Goal: Use online tool/utility: Use online tool/utility

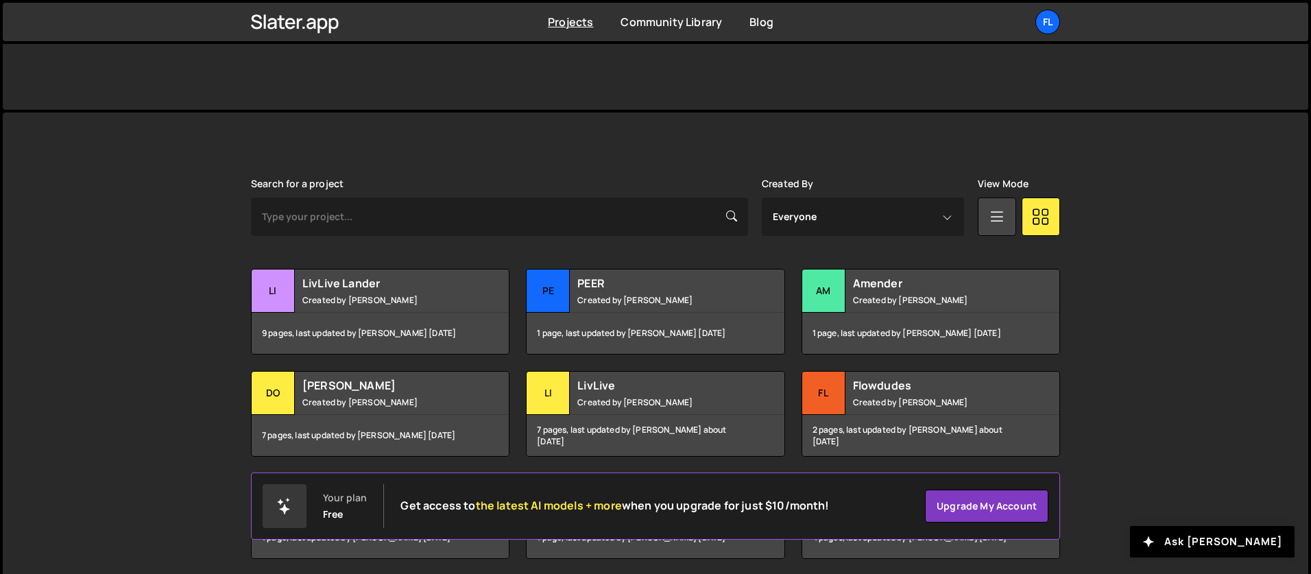
scroll to position [313, 0]
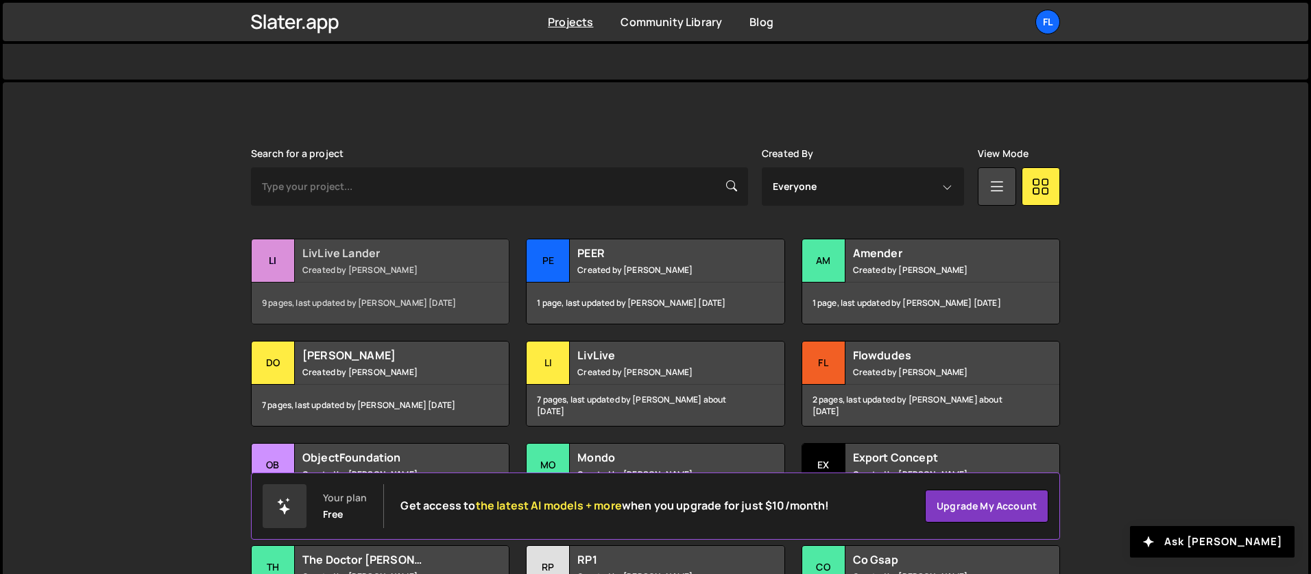
click at [341, 258] on h2 "LivLive Lander" at bounding box center [384, 253] width 165 height 15
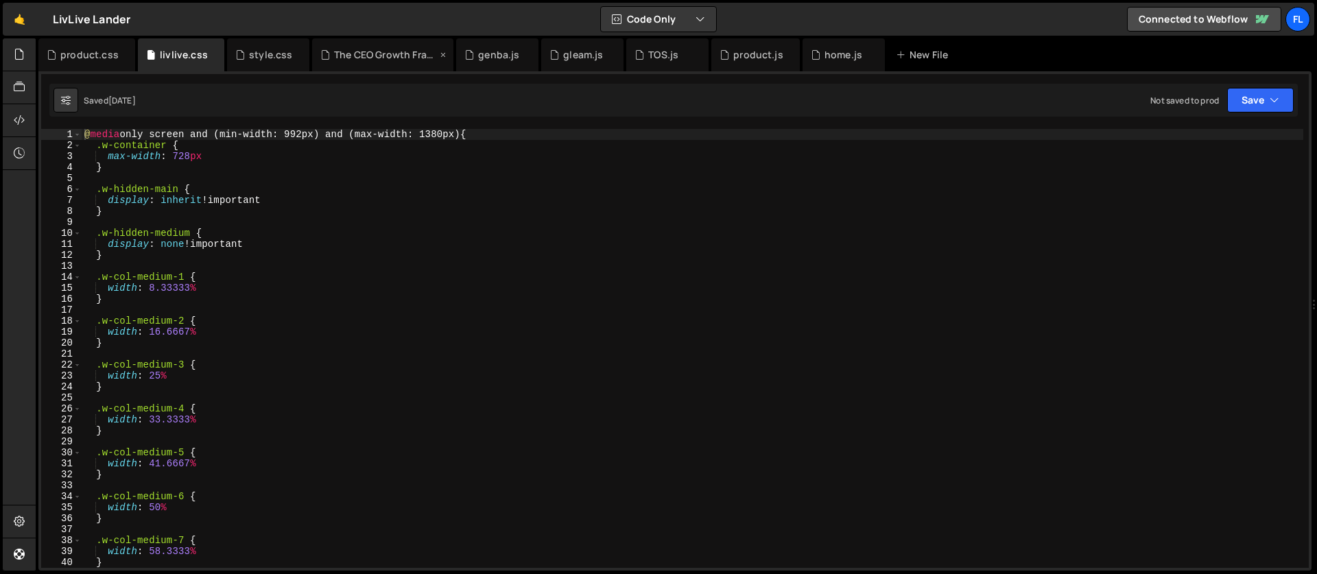
click at [381, 58] on div "The CEO Growth Framework.js" at bounding box center [385, 55] width 103 height 14
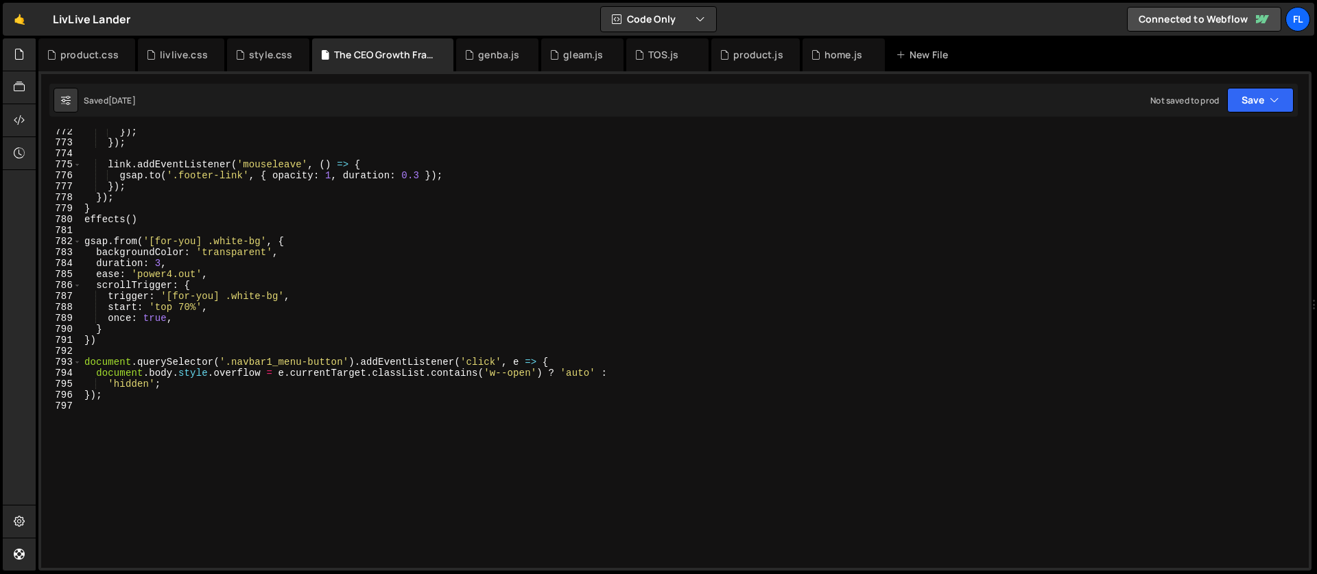
scroll to position [8521, 0]
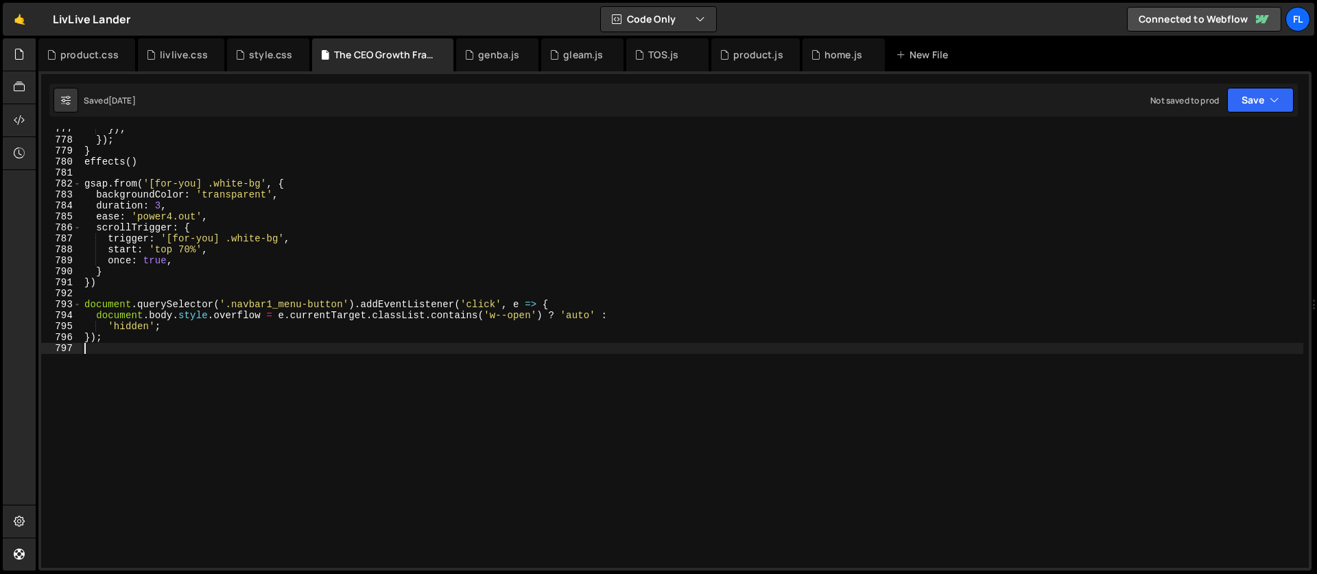
click at [270, 353] on div "}) ; }) ; } effects ( ) gsap . from ( '[for-you] .white-bg' , { backgroundColor…" at bounding box center [693, 353] width 1222 height 461
type textarea "});"
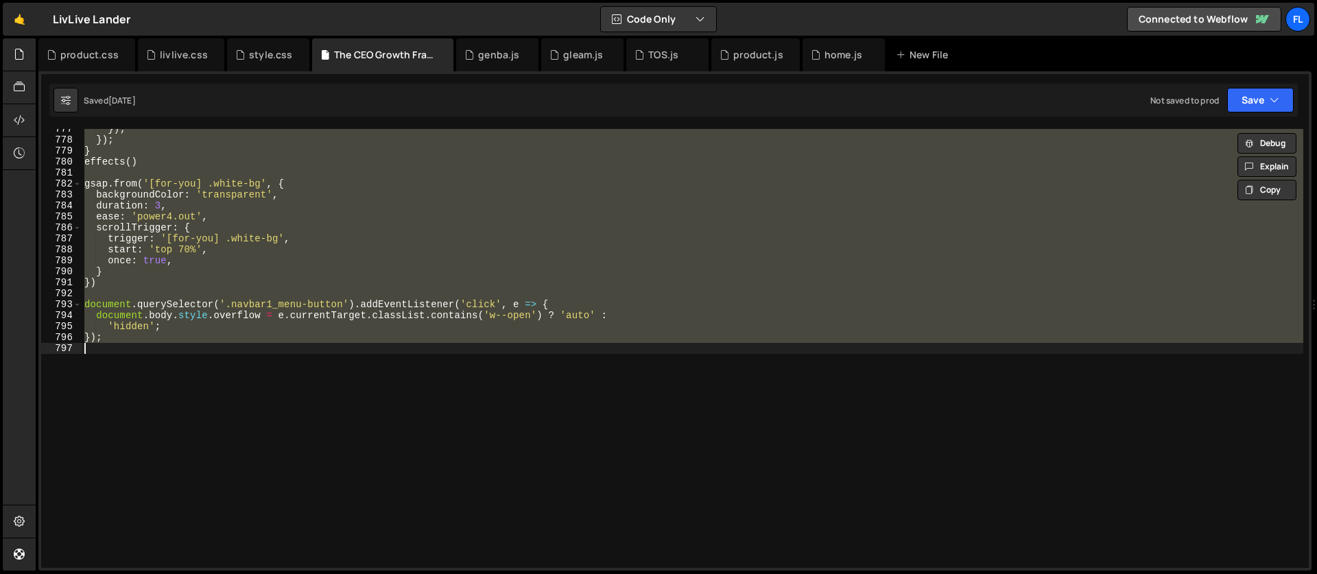
click at [118, 386] on div "}) ; }) ; } effects ( ) gsap . from ( '[for-you] .white-bg' , { backgroundColor…" at bounding box center [693, 348] width 1222 height 439
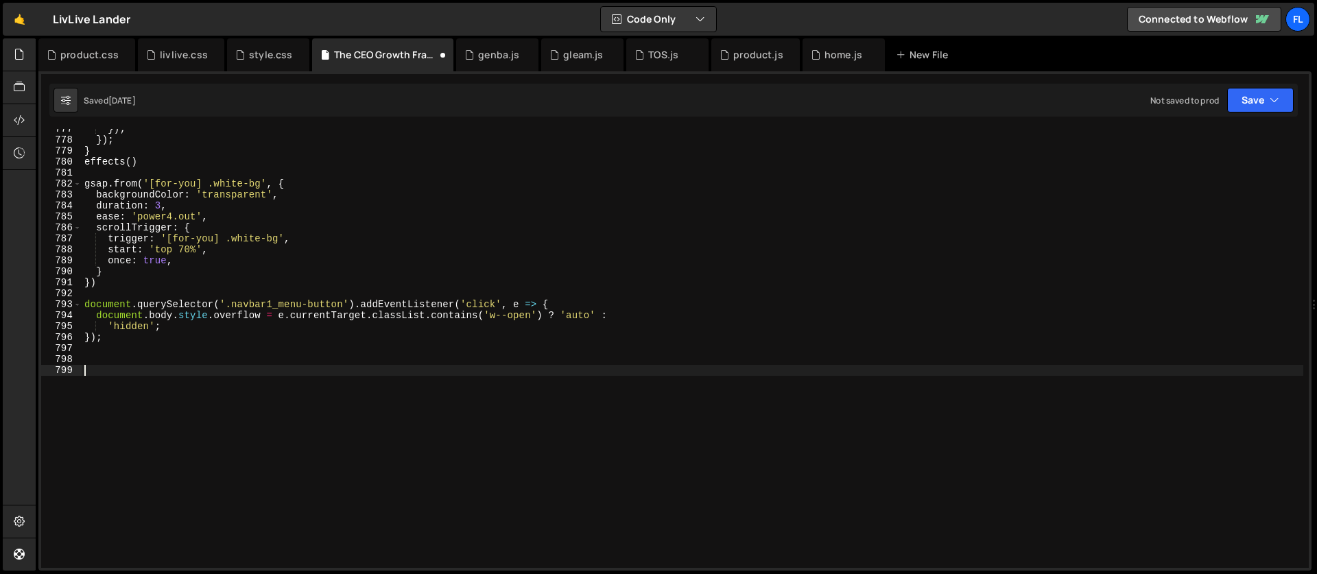
paste textarea "window.addEventListener('resize', handleResize);"
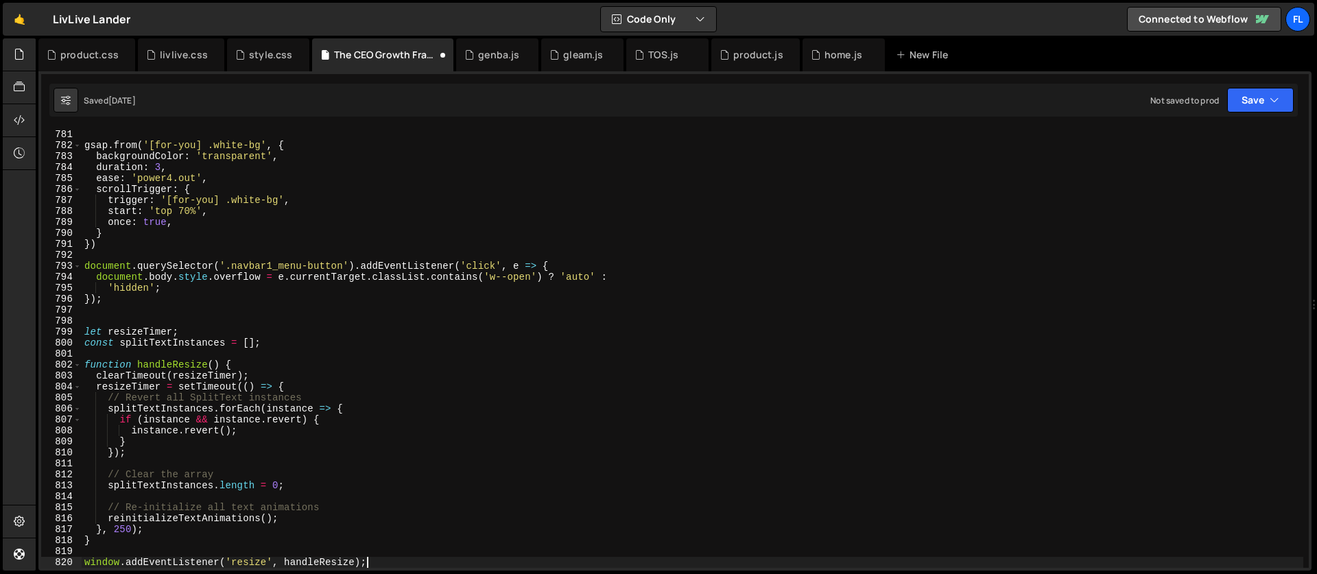
type textarea "window.addEventListener('resize', handleResize);"
click at [342, 254] on div "gsap . from ( '[for-you] .white-bg' , { backgroundColor : 'transparent' , durat…" at bounding box center [693, 359] width 1222 height 461
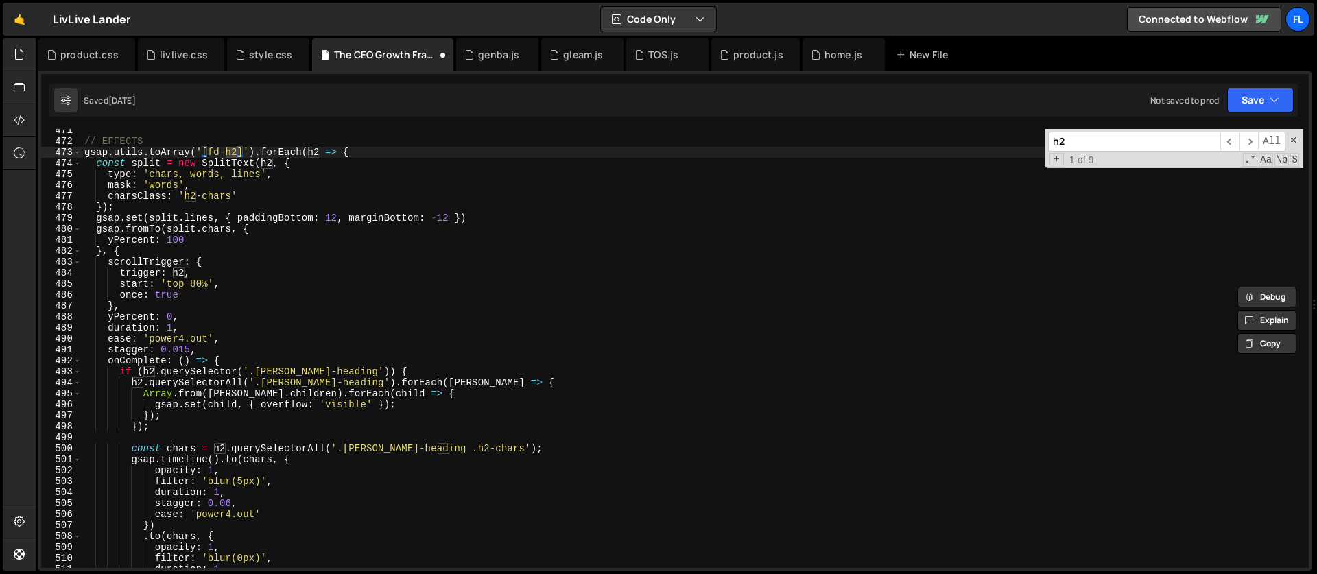
scroll to position [5162, 0]
type input "h2"
click at [378, 369] on div "// EFFECTS gsap . utils . toArray ( '[fd-h2]' ) . forEach ( h2 => { const split…" at bounding box center [693, 355] width 1222 height 461
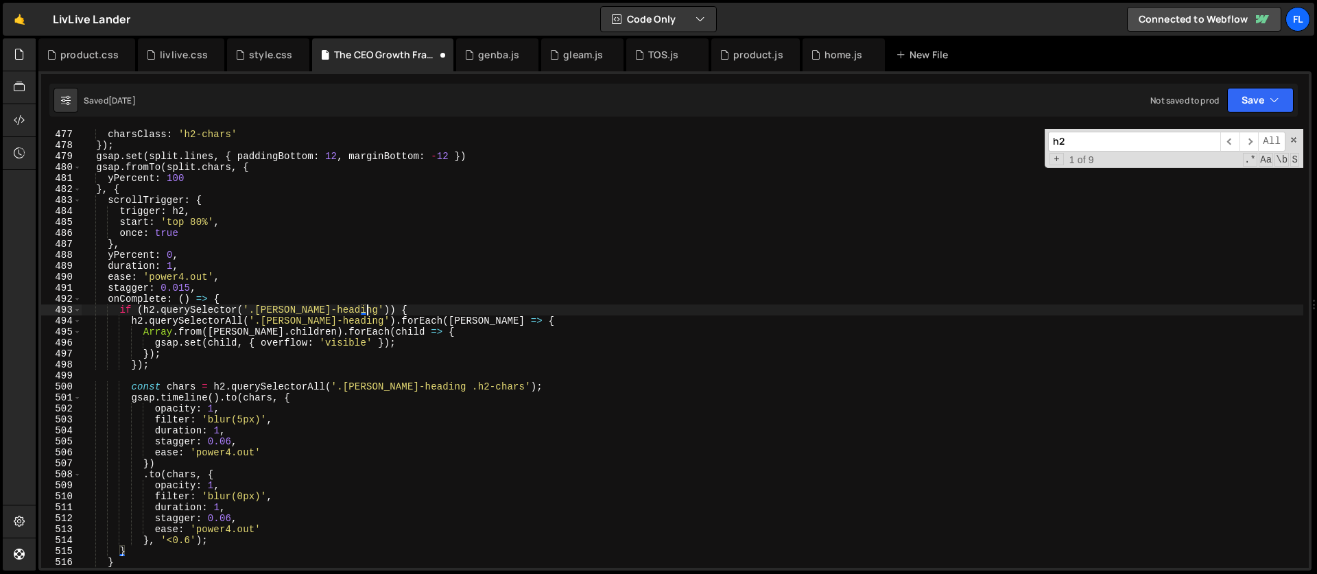
scroll to position [5285, 0]
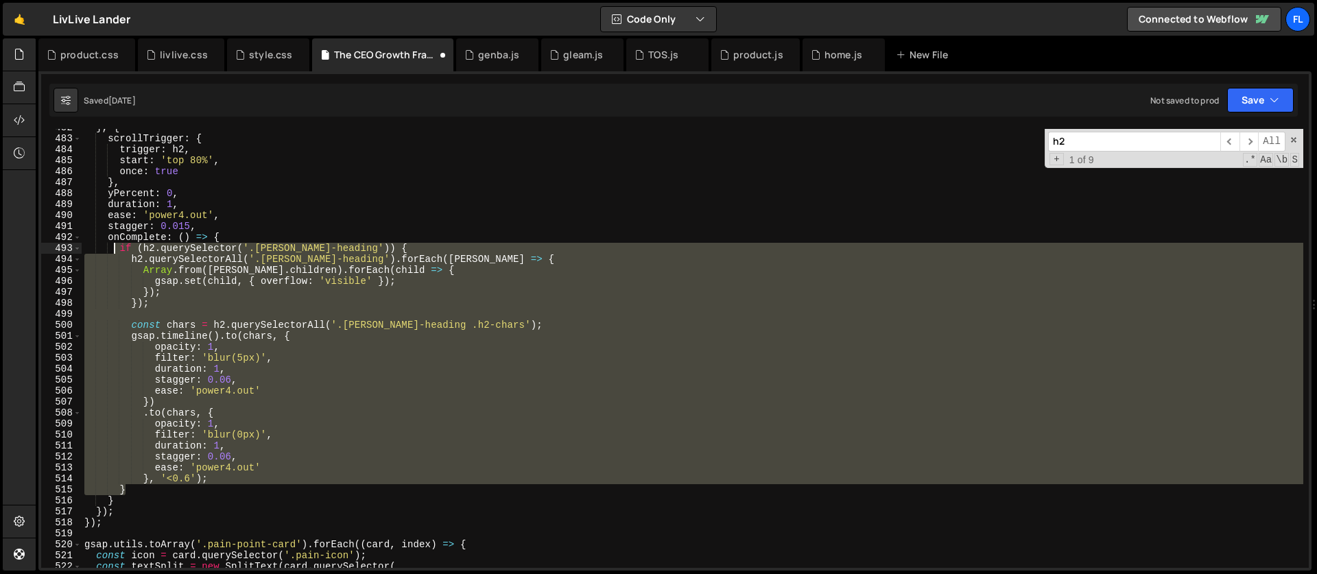
drag, startPoint x: 136, startPoint y: 489, endPoint x: 117, endPoint y: 251, distance: 238.7
click at [117, 251] on div "} , { scrollTrigger : { trigger : h2 , start : 'top 80%' , once : true } , yPer…" at bounding box center [693, 352] width 1222 height 461
type textarea "if (h2.querySelector('.[PERSON_NAME]-heading')) { h2.querySelectorAll('.[PERSON…"
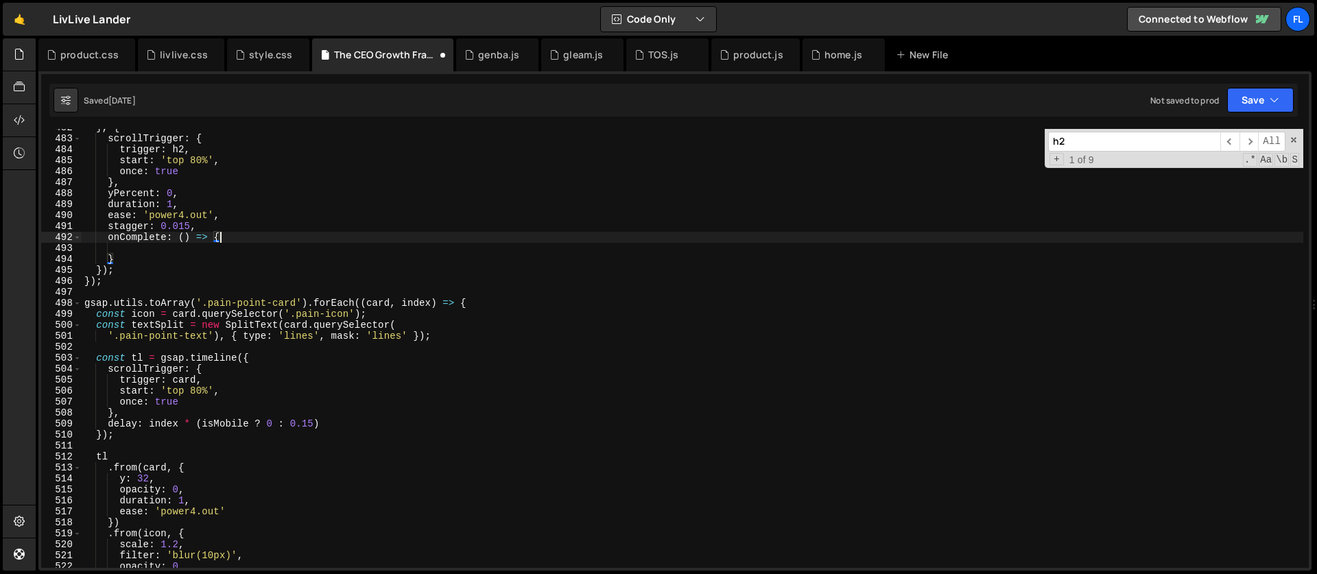
click at [228, 237] on div "} , { scrollTrigger : { trigger : h2 , start : 'top 80%' , once : true } , yPer…" at bounding box center [693, 352] width 1222 height 461
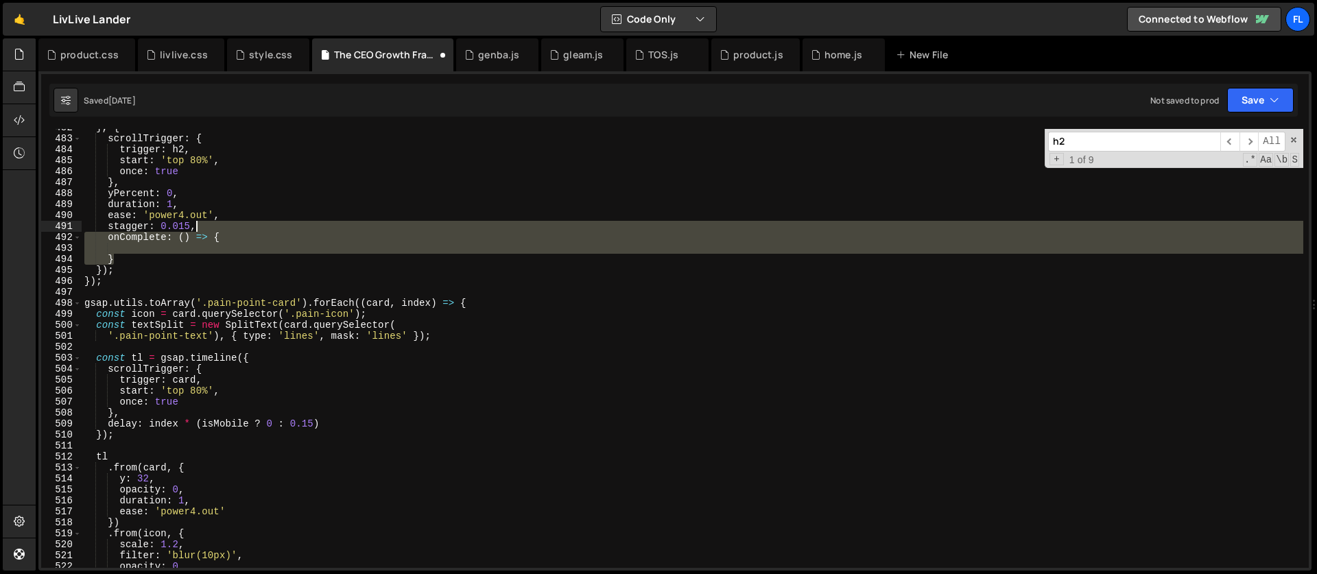
drag, startPoint x: 119, startPoint y: 259, endPoint x: 213, endPoint y: 226, distance: 99.3
click at [213, 226] on div "} , { scrollTrigger : { trigger : h2 , start : 'top 80%' , once : true } , yPer…" at bounding box center [693, 352] width 1222 height 461
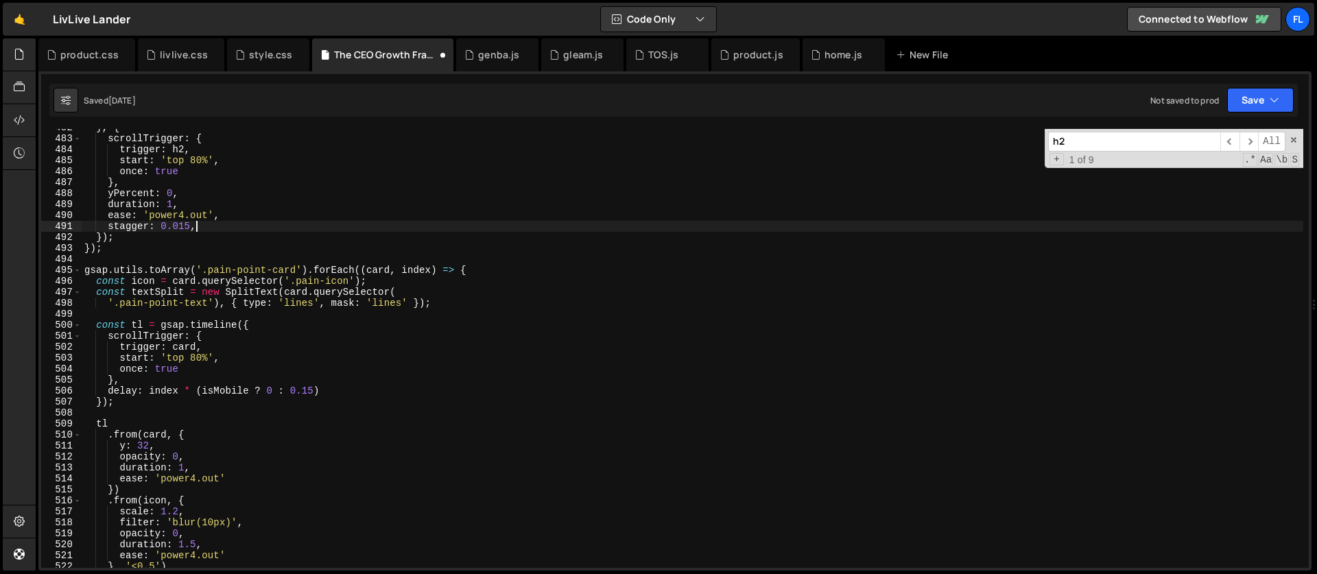
type textarea "stagger: 0.015"
drag, startPoint x: 1075, startPoint y: 143, endPoint x: 999, endPoint y: 134, distance: 76.6
click at [999, 134] on div "} , { scrollTrigger : { trigger : h2 , start : 'top 80%' , once : true } , yPer…" at bounding box center [693, 348] width 1222 height 439
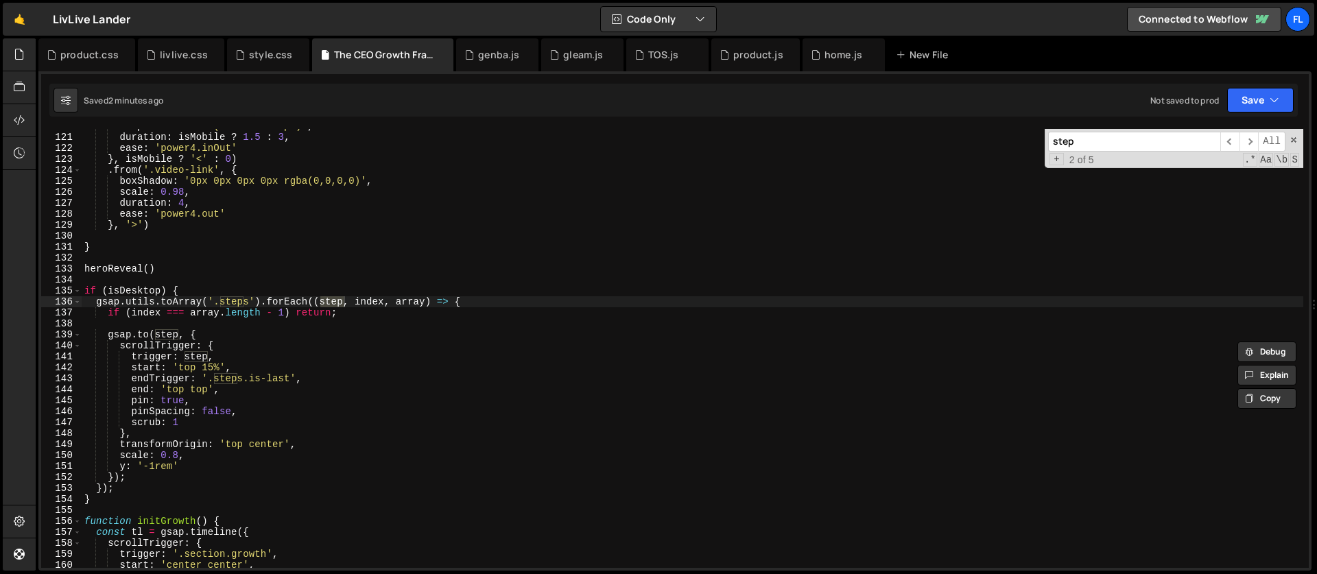
scroll to position [1314, 0]
type input "step"
click at [193, 294] on div "clipPath : 'inset(0% round 16px)' , duration : isMobile ? 1.5 : 3 , ease : 'pow…" at bounding box center [693, 351] width 1222 height 461
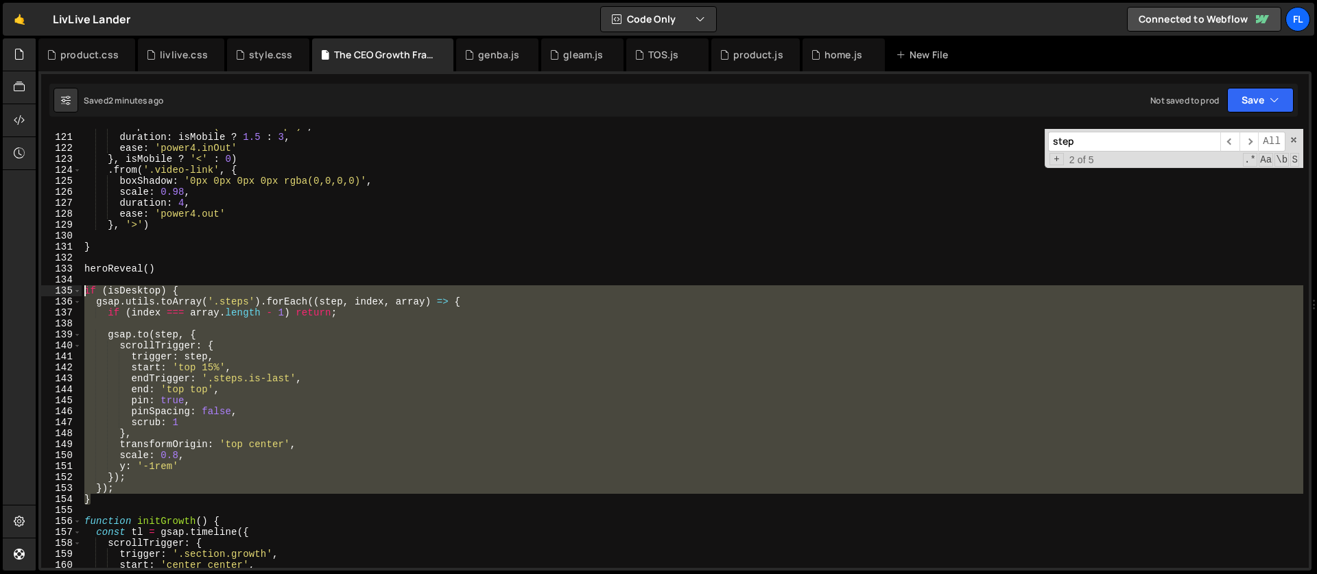
drag, startPoint x: 104, startPoint y: 500, endPoint x: 68, endPoint y: 296, distance: 207.6
click at [68, 296] on div "if (isDesktop) { 120 121 122 123 124 125 126 127 128 129 130 131 132 133 134 13…" at bounding box center [675, 348] width 1268 height 439
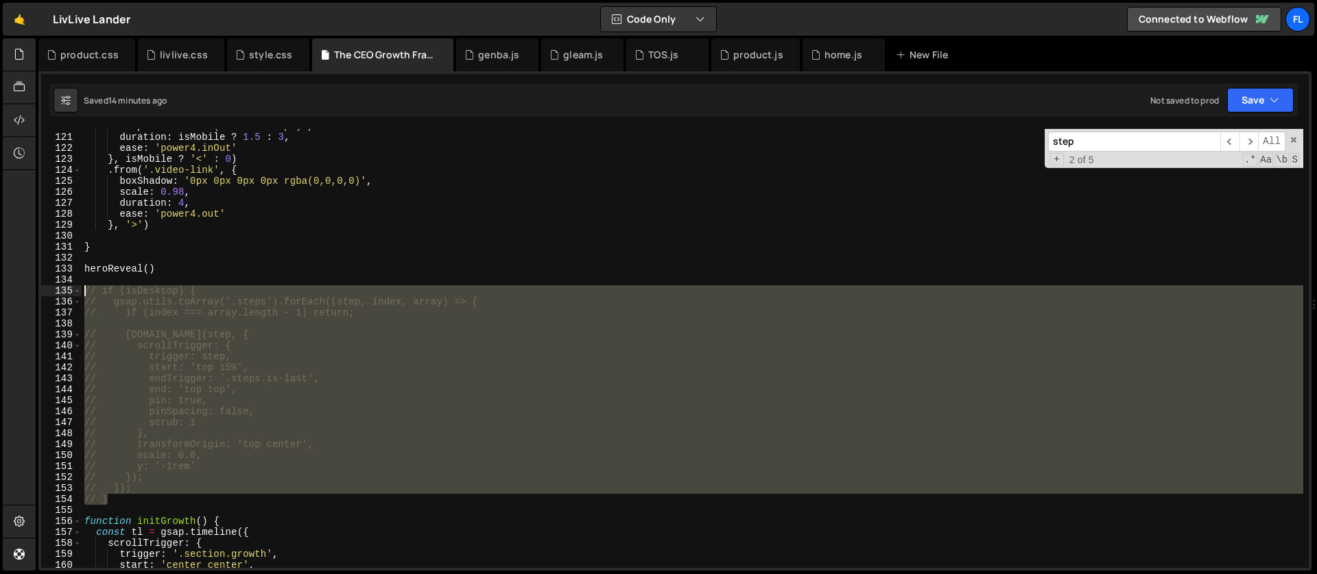
drag, startPoint x: 116, startPoint y: 500, endPoint x: 45, endPoint y: 289, distance: 222.3
click at [45, 289] on div "// if (isDesktop) { 120 121 122 123 124 125 126 127 128 129 130 131 132 133 134…" at bounding box center [675, 348] width 1268 height 439
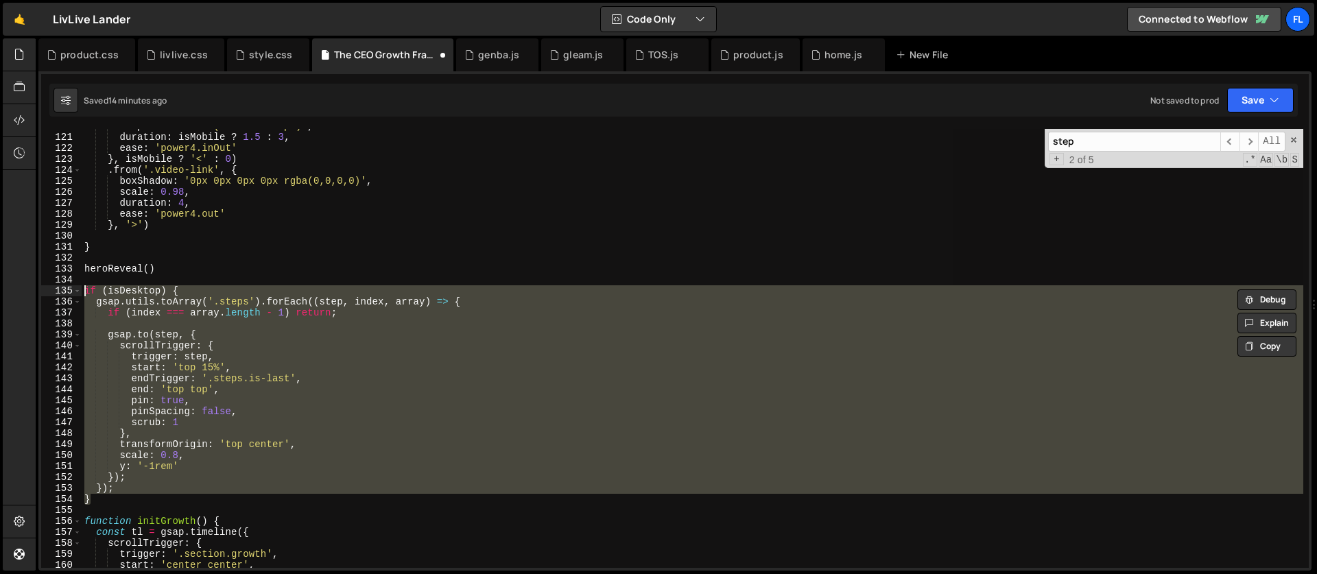
click at [264, 402] on div "clipPath : 'inset(0% round 16px)' , duration : isMobile ? 1.5 : 3 , ease : 'pow…" at bounding box center [693, 348] width 1222 height 439
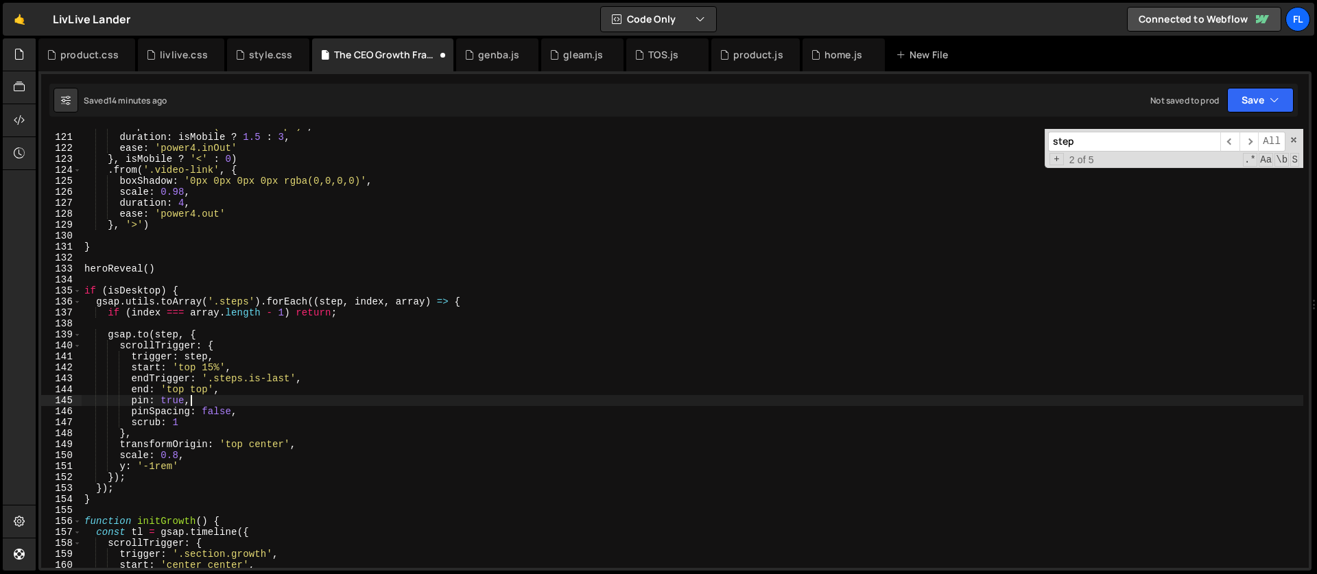
click at [405, 306] on div "clipPath : 'inset(0% round 16px)' , duration : isMobile ? 1.5 : 3 , ease : 'pow…" at bounding box center [693, 351] width 1222 height 461
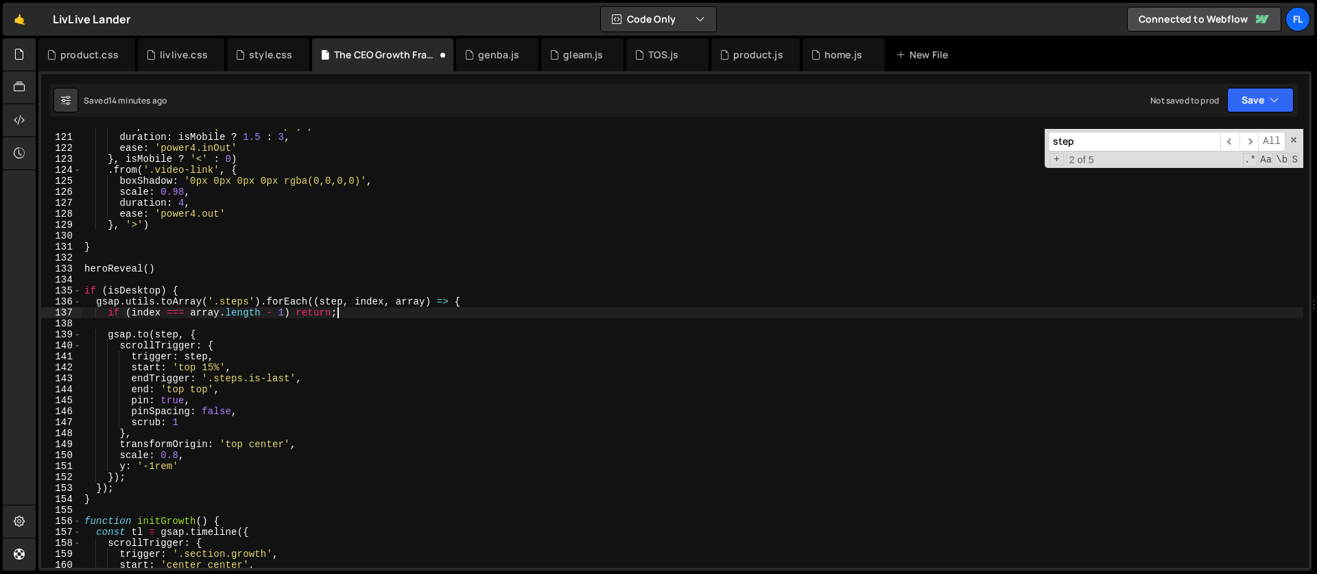
click at [347, 315] on div "clipPath : 'inset(0% round 16px)' , duration : isMobile ? 1.5 : 3 , ease : 'pow…" at bounding box center [693, 351] width 1222 height 461
type textarea "if (index === array.length - 1) return;"
click at [226, 326] on div "clipPath : 'inset(0% round 16px)' , duration : isMobile ? 1.5 : 3 , ease : 'pow…" at bounding box center [693, 351] width 1222 height 461
click at [224, 318] on div "clipPath : 'inset(0% round 16px)' , duration : isMobile ? 1.5 : 3 , ease : 'pow…" at bounding box center [693, 351] width 1222 height 461
click at [302, 442] on div "clipPath : 'inset(0% round 16px)' , duration : isMobile ? 1.5 : 3 , ease : 'pow…" at bounding box center [693, 351] width 1222 height 461
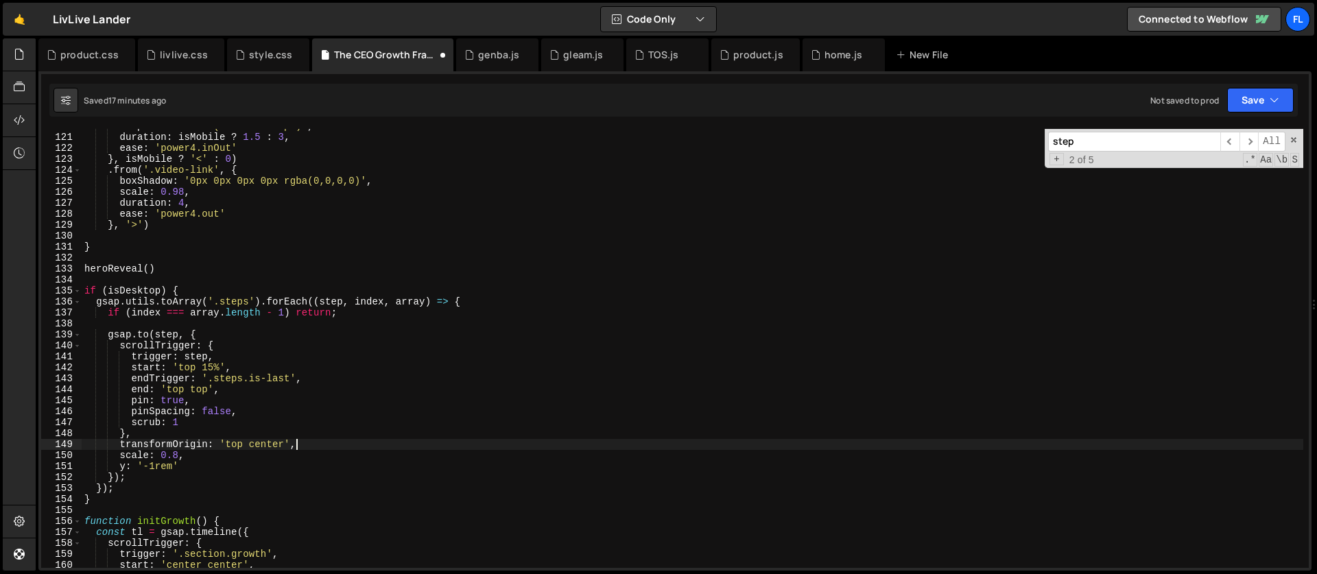
click at [200, 454] on div "clipPath : 'inset(0% round 16px)' , duration : isMobile ? 1.5 : 3 , ease : 'pow…" at bounding box center [693, 351] width 1222 height 461
click at [150, 433] on div "clipPath : 'inset(0% round 16px)' , duration : isMobile ? 1.5 : 3 , ease : 'pow…" at bounding box center [693, 351] width 1222 height 461
click at [217, 335] on div "clipPath : 'inset(0% round 16px)' , duration : isMobile ? 1.5 : 3 , ease : 'pow…" at bounding box center [693, 351] width 1222 height 461
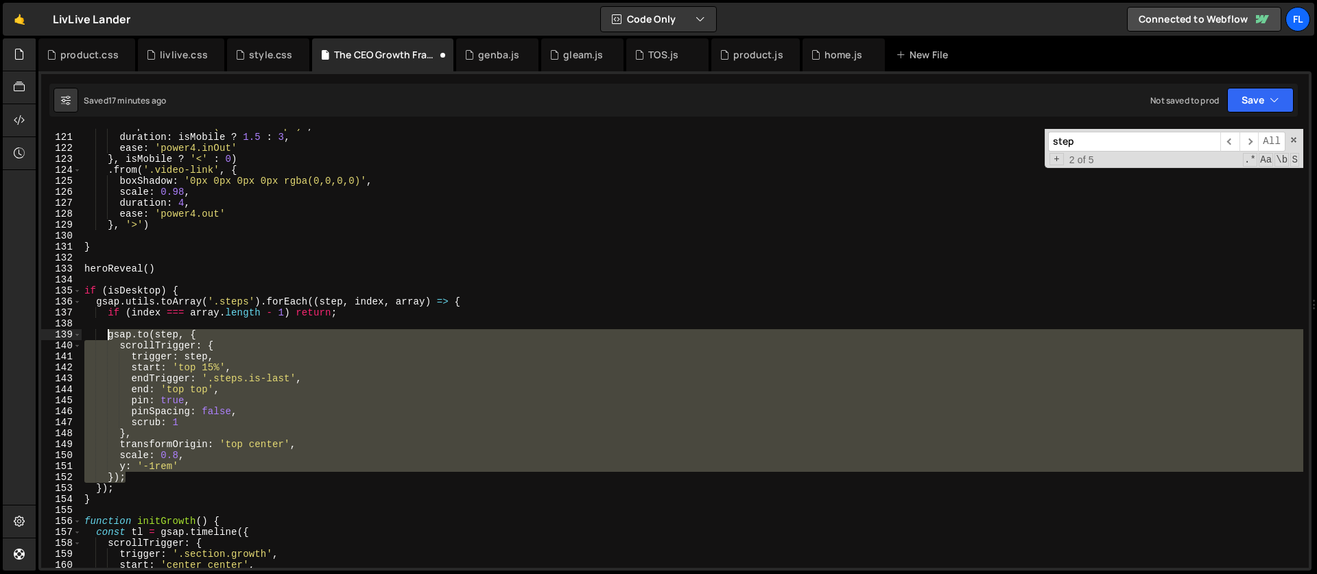
drag, startPoint x: 133, startPoint y: 479, endPoint x: 105, endPoint y: 335, distance: 146.1
click at [105, 335] on div "clipPath : 'inset(0% round 16px)' , duration : isMobile ? 1.5 : 3 , ease : 'pow…" at bounding box center [693, 351] width 1222 height 461
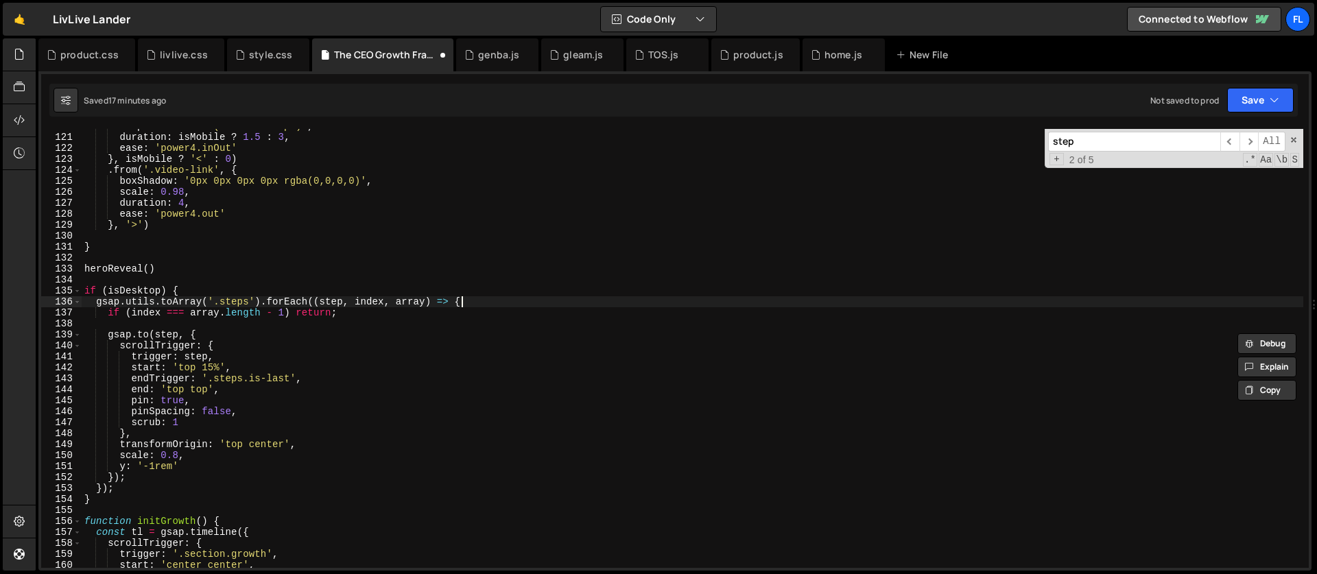
click at [494, 302] on div "clipPath : 'inset(0% round 16px)' , duration : isMobile ? 1.5 : 3 , ease : 'pow…" at bounding box center [693, 351] width 1222 height 461
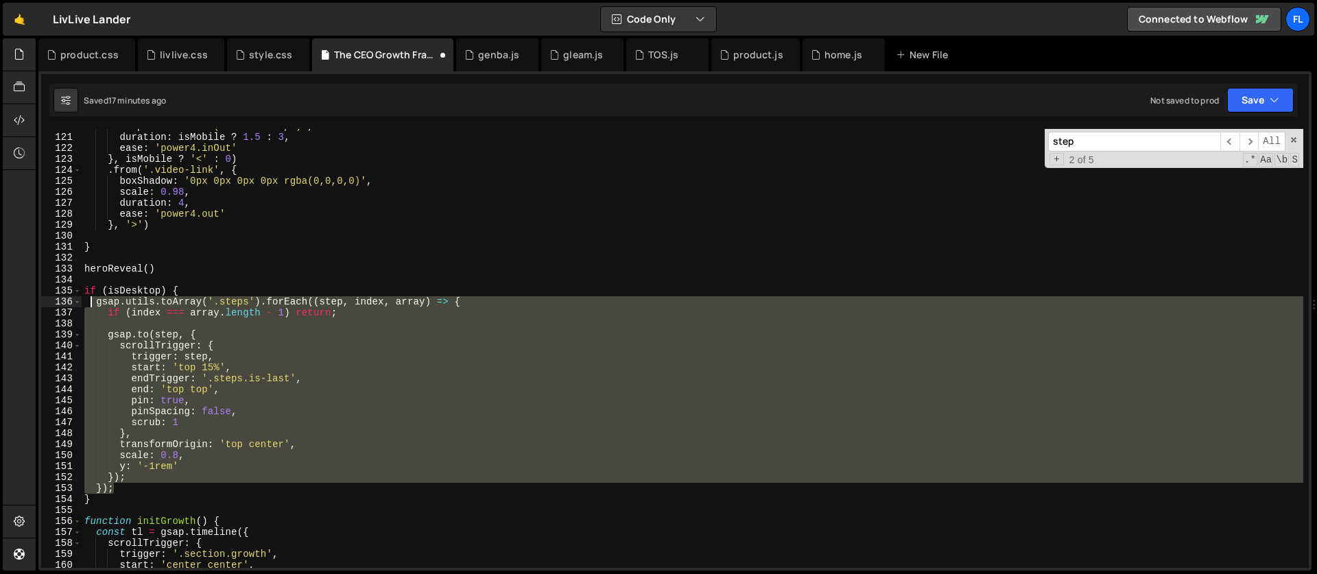
drag, startPoint x: 120, startPoint y: 486, endPoint x: 91, endPoint y: 305, distance: 183.5
click at [91, 305] on div "clipPath : 'inset(0% round 16px)' , duration : isMobile ? 1.5 : 3 , ease : 'pow…" at bounding box center [693, 351] width 1222 height 461
paste textarea "})"
type textarea "});"
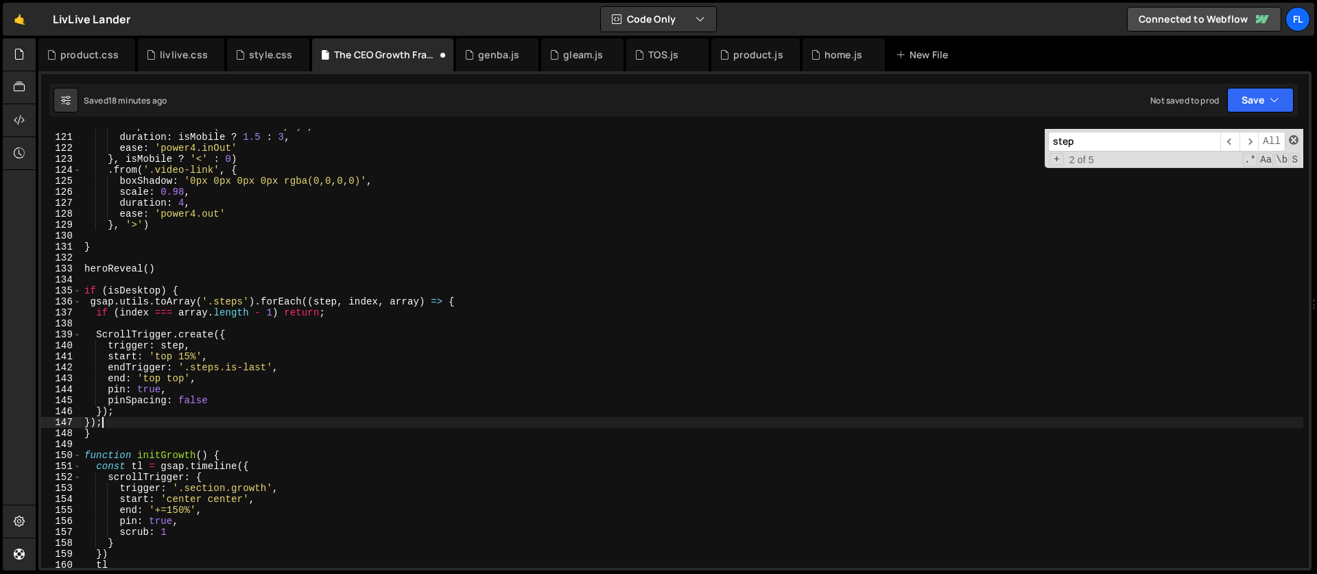
click at [1295, 141] on span at bounding box center [1294, 140] width 10 height 10
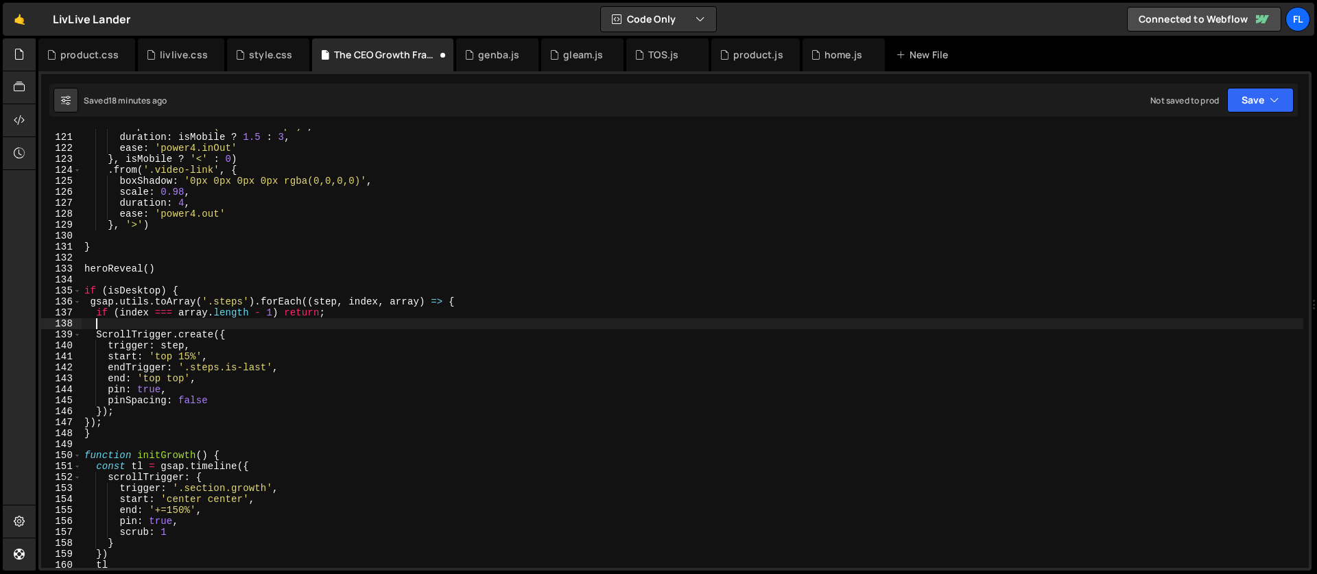
click at [134, 328] on div "clipPath : 'inset(0% round 16px)' , duration : isMobile ? 1.5 : 3 , ease : 'pow…" at bounding box center [693, 351] width 1222 height 461
click at [202, 357] on div "clipPath : 'inset(0% round 16px)' , duration : isMobile ? 1.5 : 3 , ease : 'pow…" at bounding box center [693, 351] width 1222 height 461
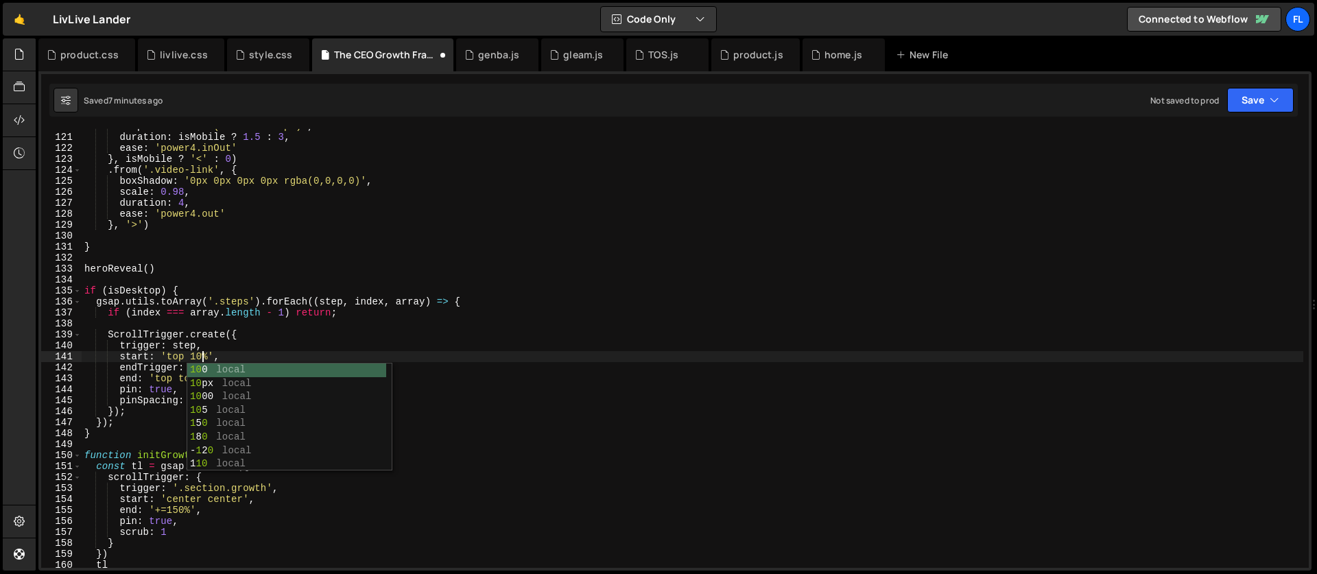
click at [200, 331] on div "clipPath : 'inset(0% round 16px)' , duration : isMobile ? 1.5 : 3 , ease : 'pow…" at bounding box center [693, 351] width 1222 height 461
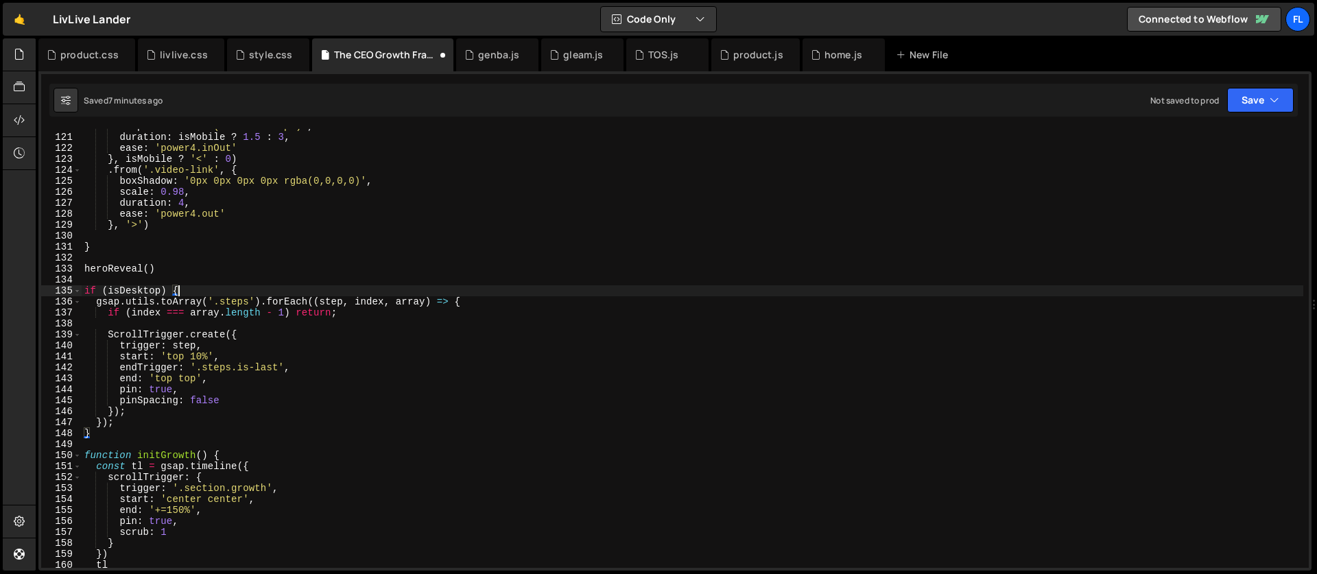
click at [182, 292] on div "clipPath : 'inset(0% round 16px)' , duration : isMobile ? 1.5 : 3 , ease : 'pow…" at bounding box center [693, 351] width 1222 height 461
click at [119, 418] on div "clipPath : 'inset(0% round 16px)' , duration : isMobile ? 1.5 : 3 , ease : 'pow…" at bounding box center [693, 351] width 1222 height 461
type textarea "});"
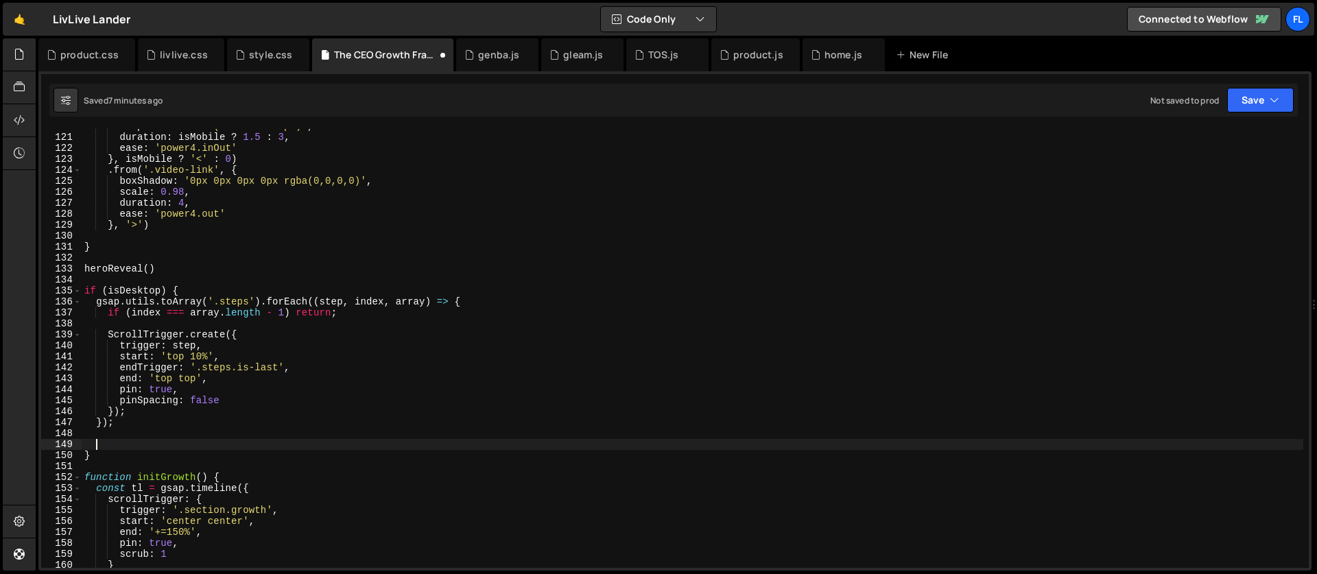
click at [241, 335] on div "clipPath : 'inset(0% round 16px)' , duration : isMobile ? 1.5 : 3 , ease : 'pow…" at bounding box center [693, 351] width 1222 height 461
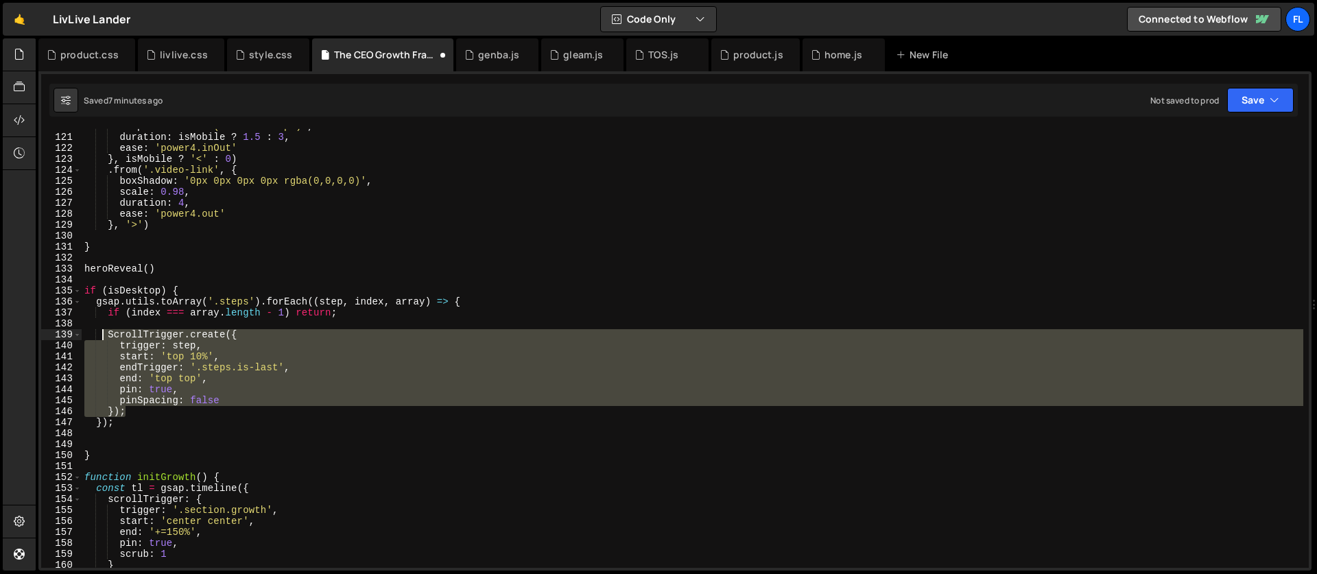
drag, startPoint x: 132, startPoint y: 414, endPoint x: 101, endPoint y: 340, distance: 79.6
click at [101, 340] on div "clipPath : 'inset(0% round 16px)' , duration : isMobile ? 1.5 : 3 , ease : 'pow…" at bounding box center [693, 351] width 1222 height 461
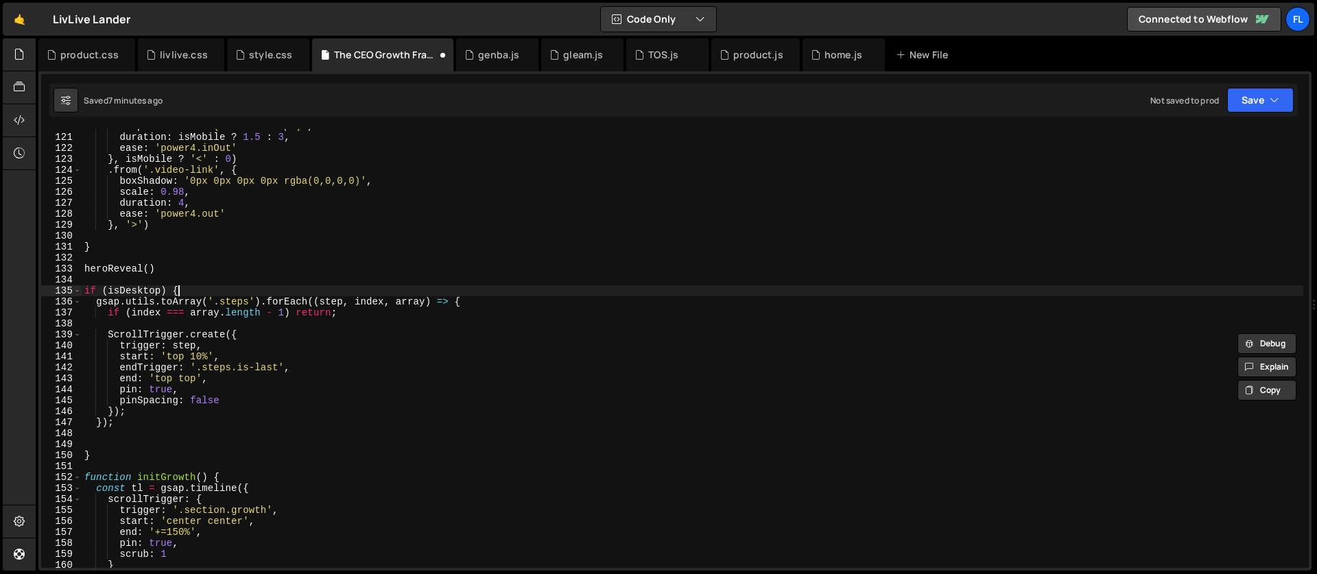
click at [195, 292] on div "clipPath : 'inset(0% round 16px)' , duration : isMobile ? 1.5 : 3 , ease : 'pow…" at bounding box center [693, 351] width 1222 height 461
type textarea "if (isDesktop) {"
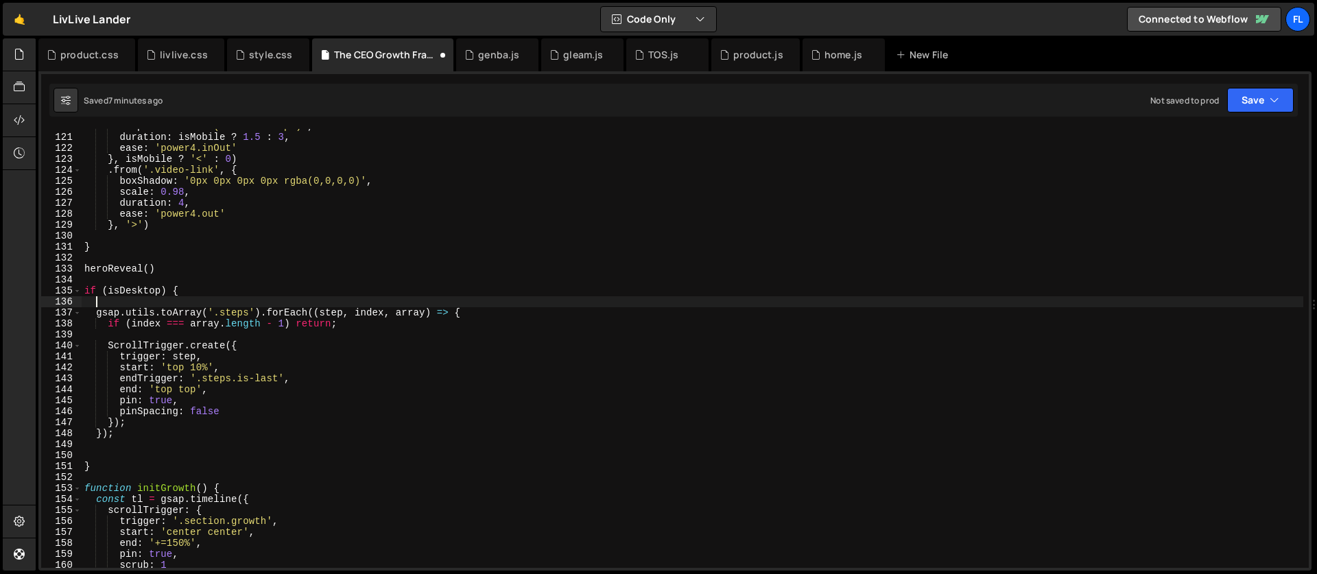
paste textarea "});"
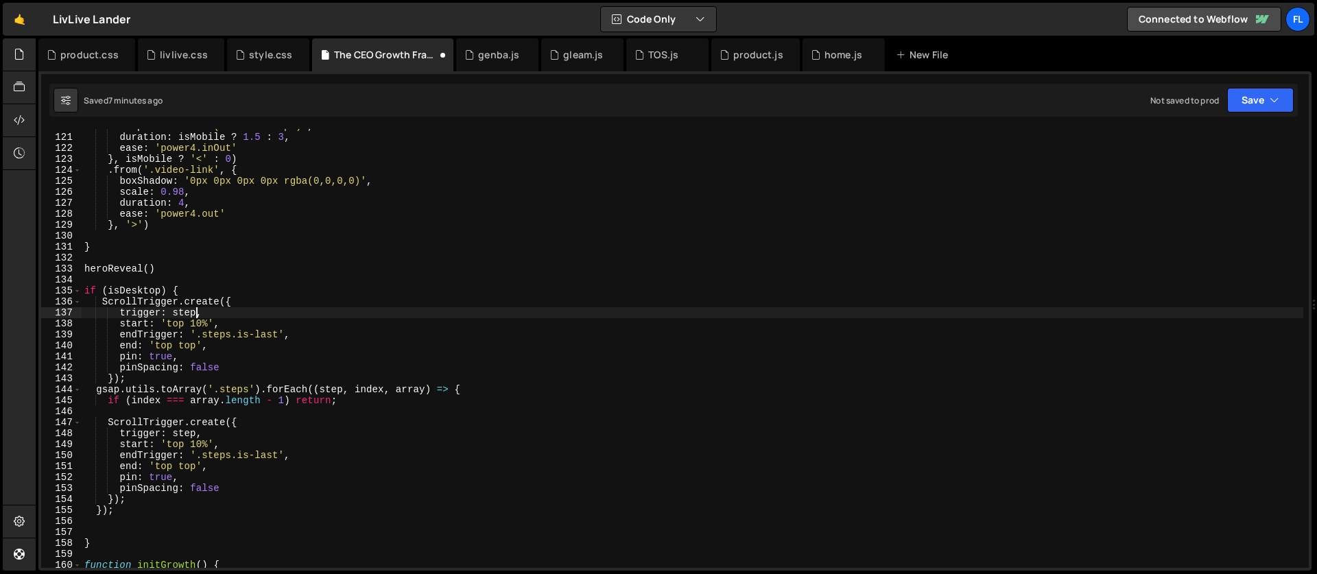
click at [194, 311] on div "clipPath : 'inset(0% round 16px)' , duration : isMobile ? 1.5 : 3 , ease : 'pow…" at bounding box center [693, 351] width 1222 height 461
click at [209, 323] on div "clipPath : 'inset(0% round 16px)' , duration : isMobile ? 1.5 : 3 , ease : 'pow…" at bounding box center [693, 351] width 1222 height 461
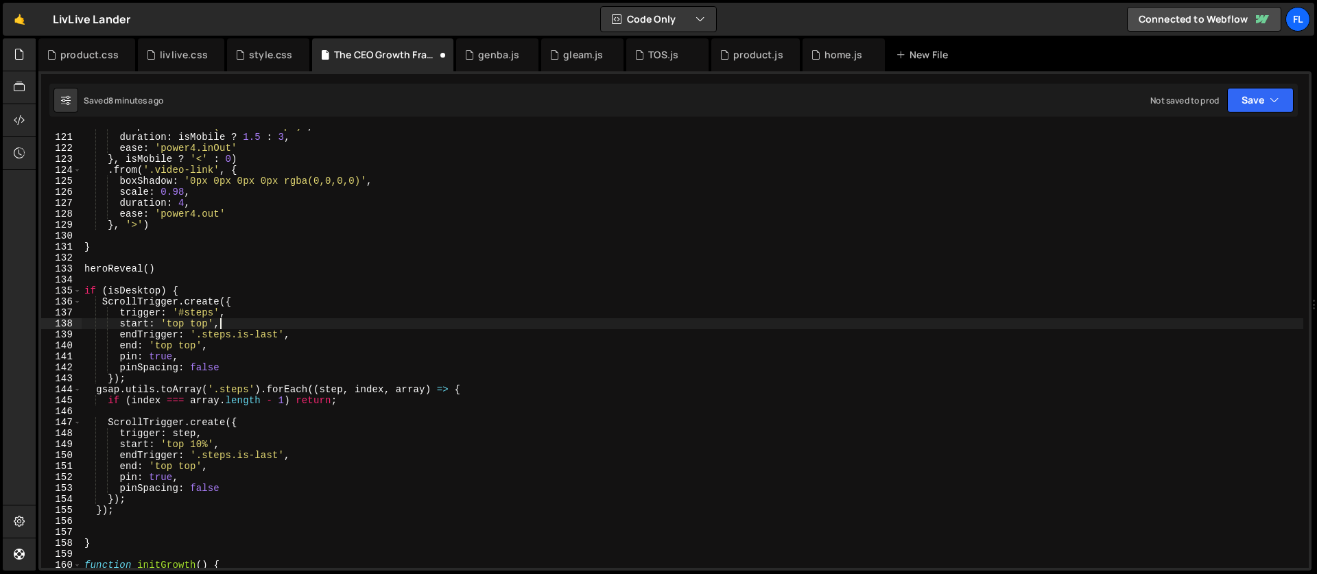
click at [222, 322] on div "clipPath : 'inset(0% round 16px)' , duration : isMobile ? 1.5 : 3 , ease : 'pow…" at bounding box center [693, 351] width 1222 height 461
click at [188, 345] on div "clipPath : 'inset(0% round 16px)' , duration : isMobile ? 1.5 : 3 , ease : 'pow…" at bounding box center [693, 351] width 1222 height 461
click at [215, 346] on div "clipPath : 'inset(0% round 16px)' , duration : isMobile ? 1.5 : 3 , ease : 'pow…" at bounding box center [693, 351] width 1222 height 461
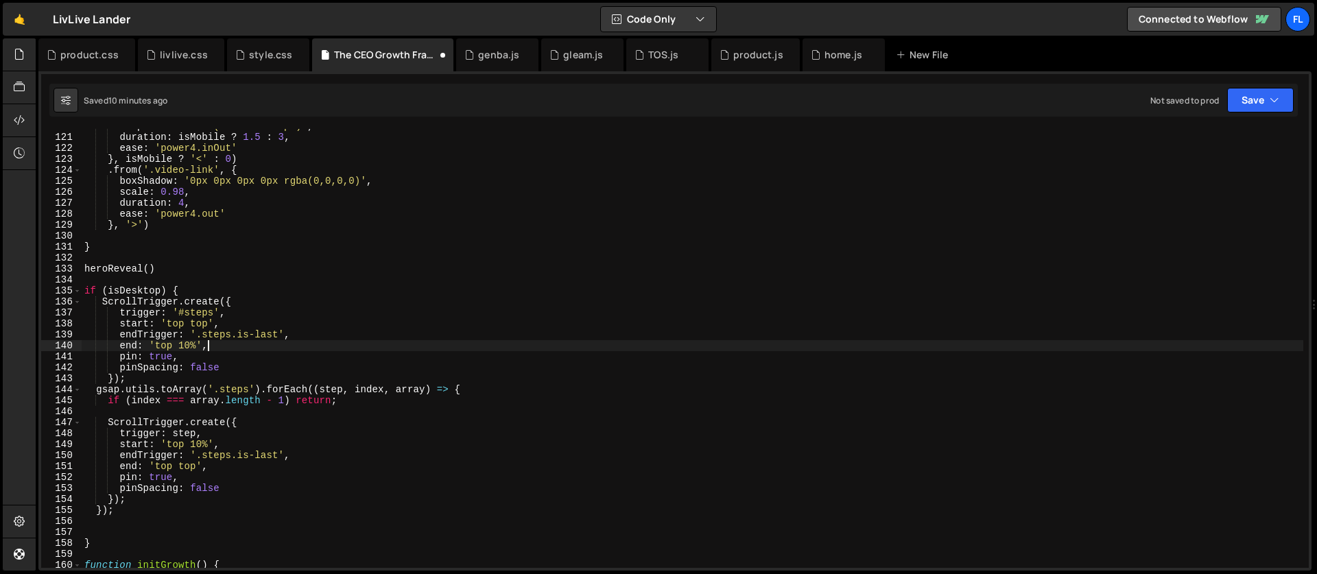
click at [167, 359] on div "clipPath : 'inset(0% round 16px)' , duration : isMobile ? 1.5 : 3 , ease : 'pow…" at bounding box center [693, 351] width 1222 height 461
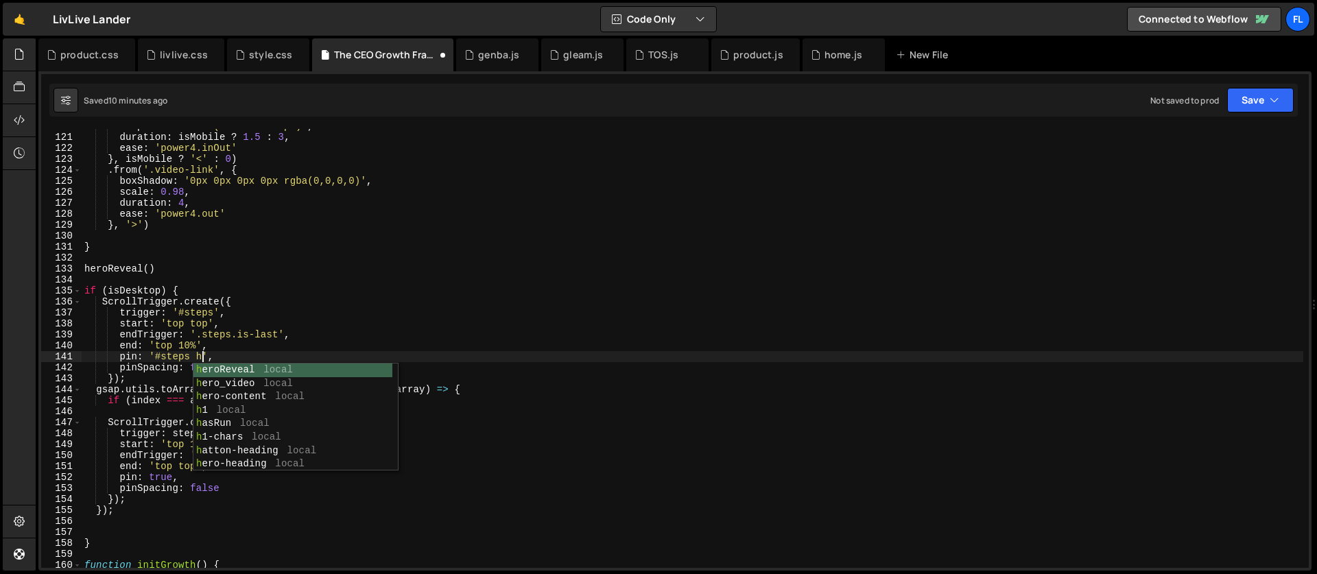
scroll to position [0, 8]
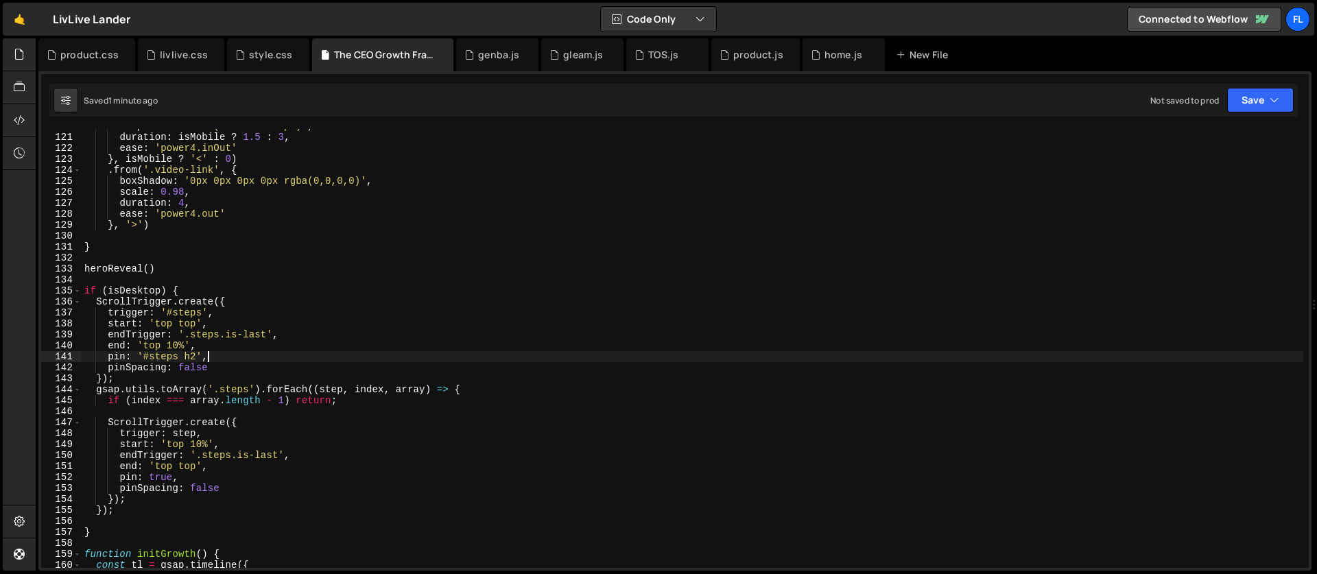
click at [177, 345] on div "clipPath : 'inset(0% round 16px)' , duration : isMobile ? 1.5 : 3 , ease : 'pow…" at bounding box center [693, 351] width 1222 height 461
click at [199, 306] on div "clipPath : 'inset(0% round 16px)' , duration : isMobile ? 1.5 : 3 , ease : 'pow…" at bounding box center [693, 351] width 1222 height 461
click at [200, 443] on div "clipPath : 'inset(0% round 16px)' , duration : isMobile ? 1.5 : 3 , ease : 'pow…" at bounding box center [693, 351] width 1222 height 461
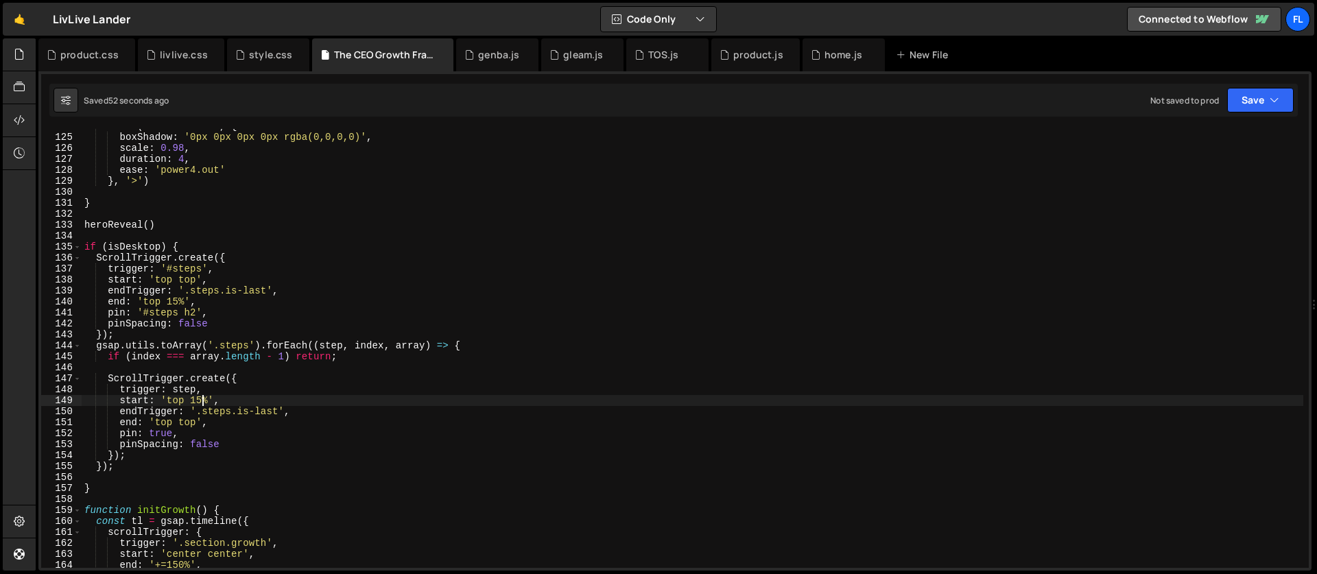
scroll to position [1358, 0]
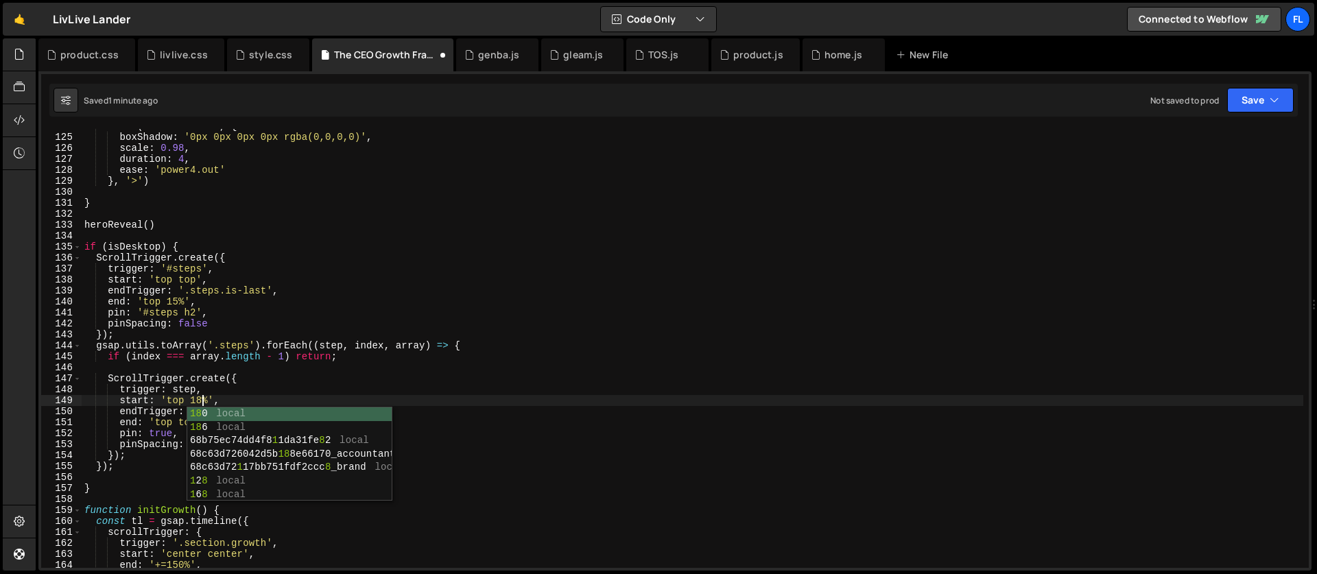
click at [180, 302] on div ". from ( '.video-link' , { boxShadow : '0px 0px 0px 0px rgba(0,0,0,0)' , scale …" at bounding box center [693, 351] width 1222 height 461
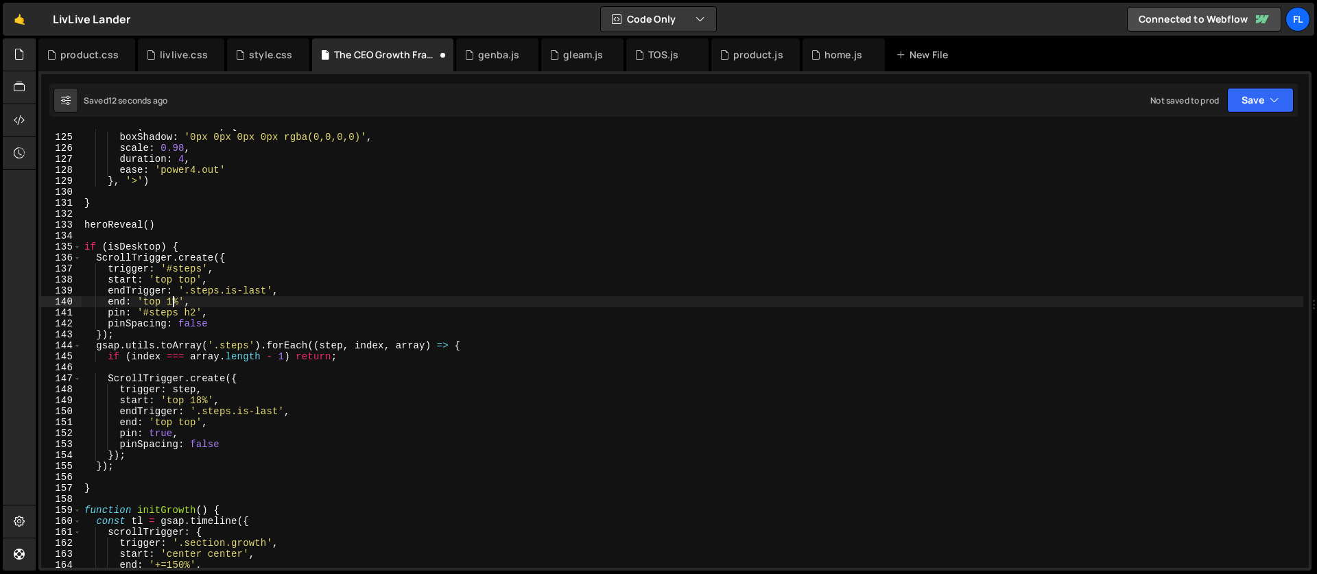
scroll to position [0, 6]
click at [225, 250] on div ". from ( '.video-link' , { boxShadow : '0px 0px 0px 0px rgba(0,0,0,0)' , scale …" at bounding box center [693, 351] width 1222 height 461
click at [202, 397] on div ". from ( '.video-link' , { boxShadow : '0px 0px 0px 0px rgba(0,0,0,0)' , scale …" at bounding box center [693, 351] width 1222 height 461
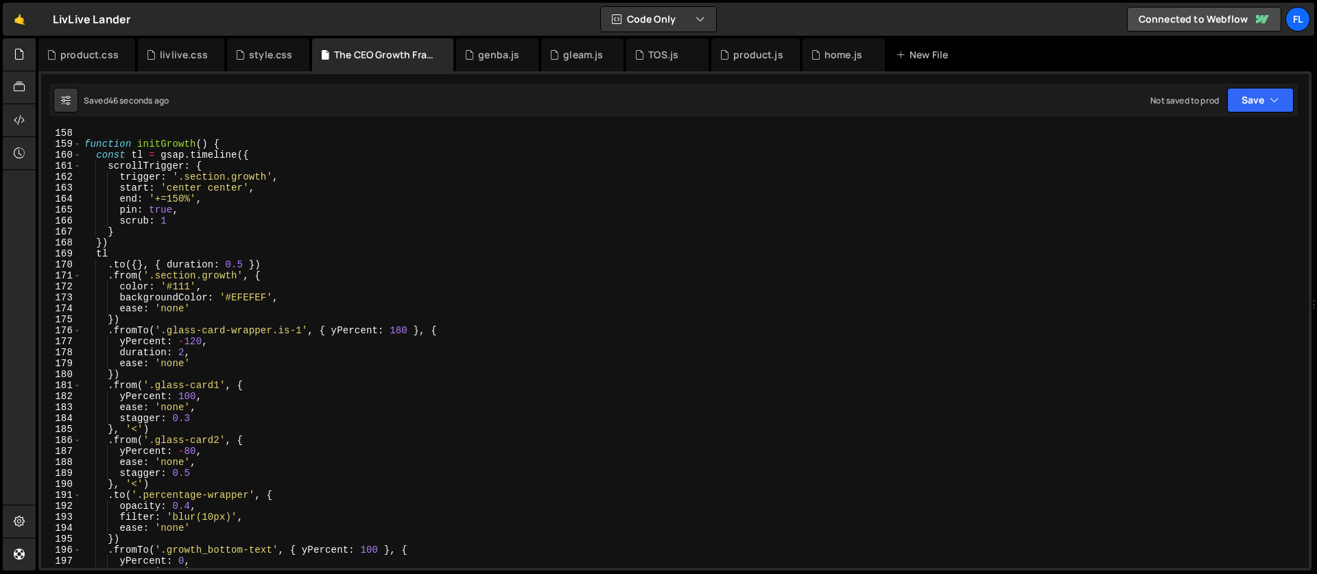
scroll to position [1918, 0]
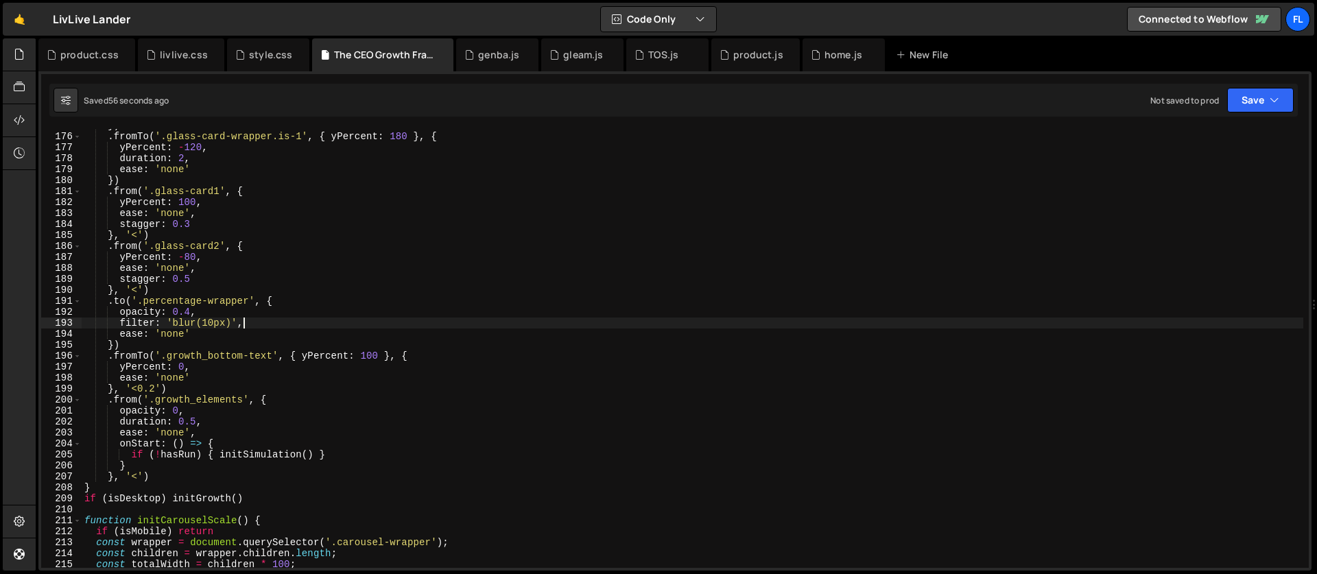
click at [379, 320] on div "}) . fromTo ( '.glass-card-wrapper.is-1' , { yPercent : 180 } , { yPercent : - …" at bounding box center [693, 350] width 1222 height 461
type textarea "filter: 'blur(10px)',"
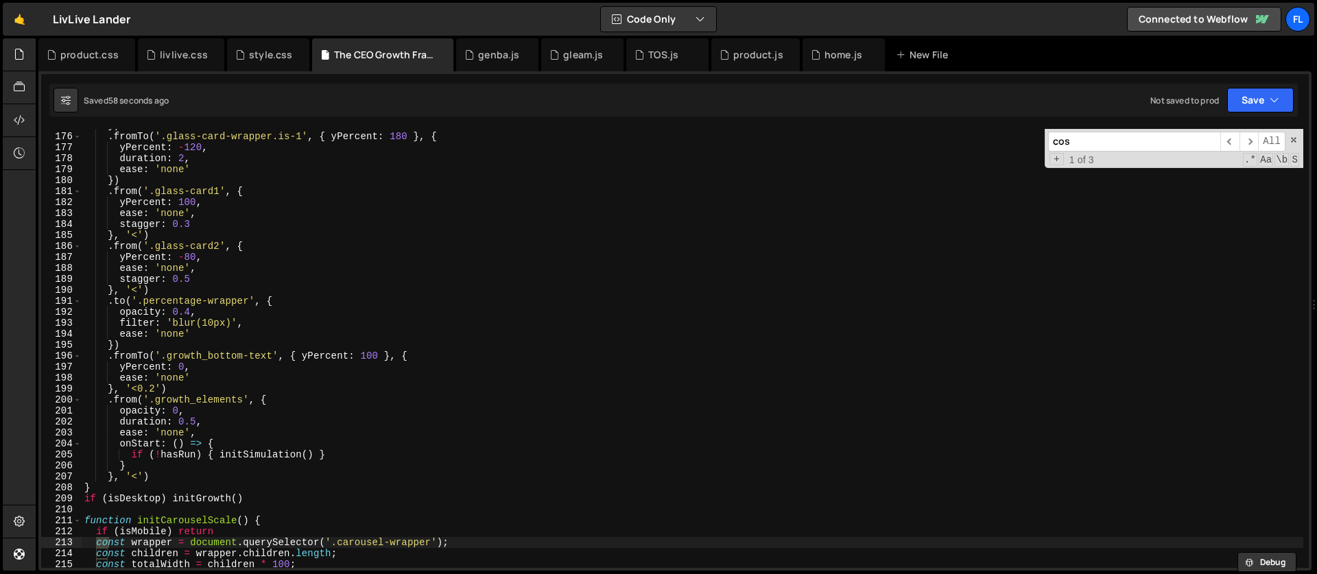
scroll to position [6211, 0]
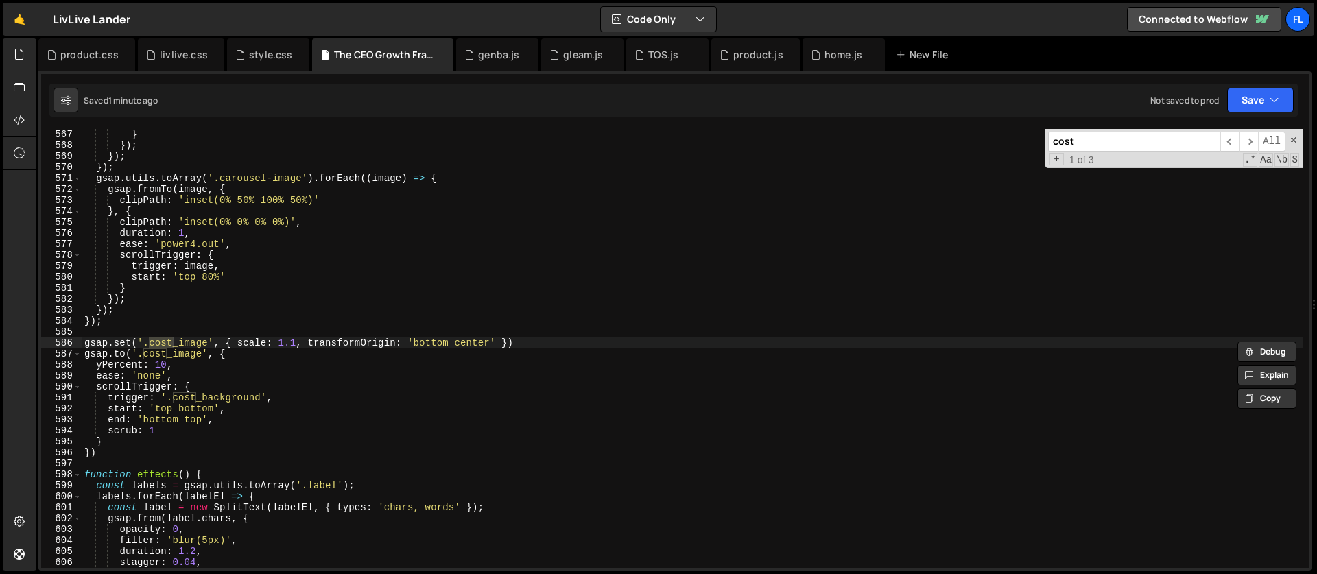
type input "cost"
click at [296, 342] on div "} }) ; }) ; }) ; gsap . utils . toArray ( '.carousel-image' ) . forEach (( imag…" at bounding box center [693, 359] width 1222 height 461
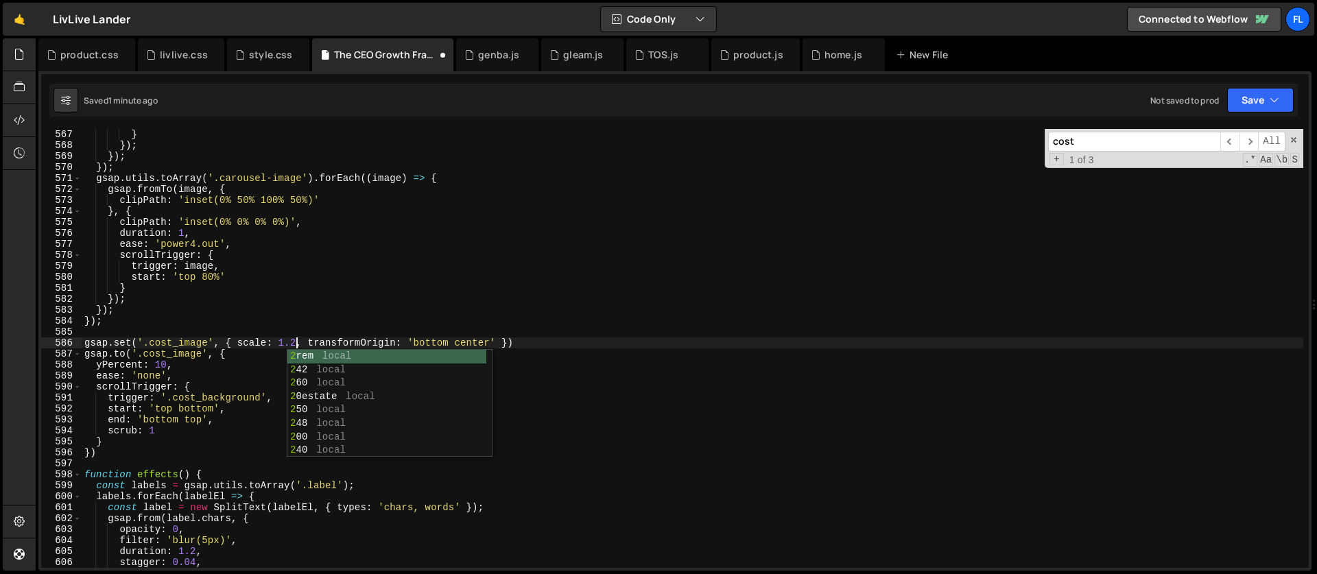
click at [160, 364] on div "} }) ; }) ; }) ; gsap . utils . toArray ( '.carousel-image' ) . forEach (( imag…" at bounding box center [693, 359] width 1222 height 461
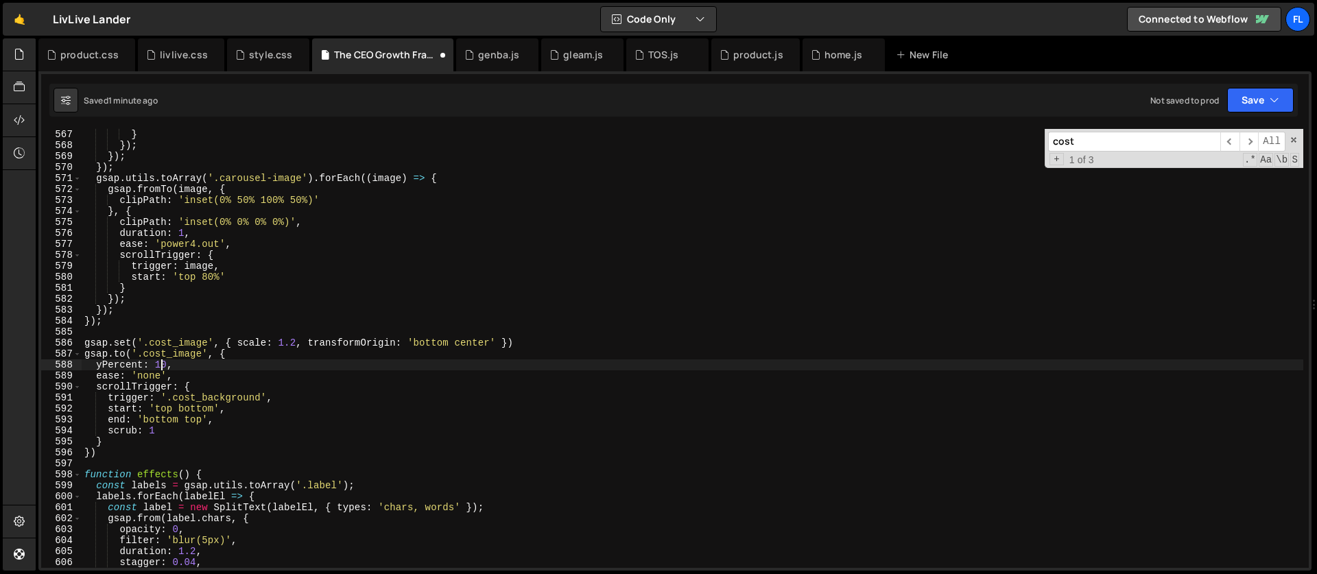
scroll to position [0, 5]
type textarea "yPercent: 20,"
drag, startPoint x: 1128, startPoint y: 137, endPoint x: 1030, endPoint y: 139, distance: 98.1
click at [1030, 139] on div "} }) ; }) ; }) ; gsap . utils . toArray ( '.carousel-image' ) . forEach (( imag…" at bounding box center [693, 348] width 1222 height 439
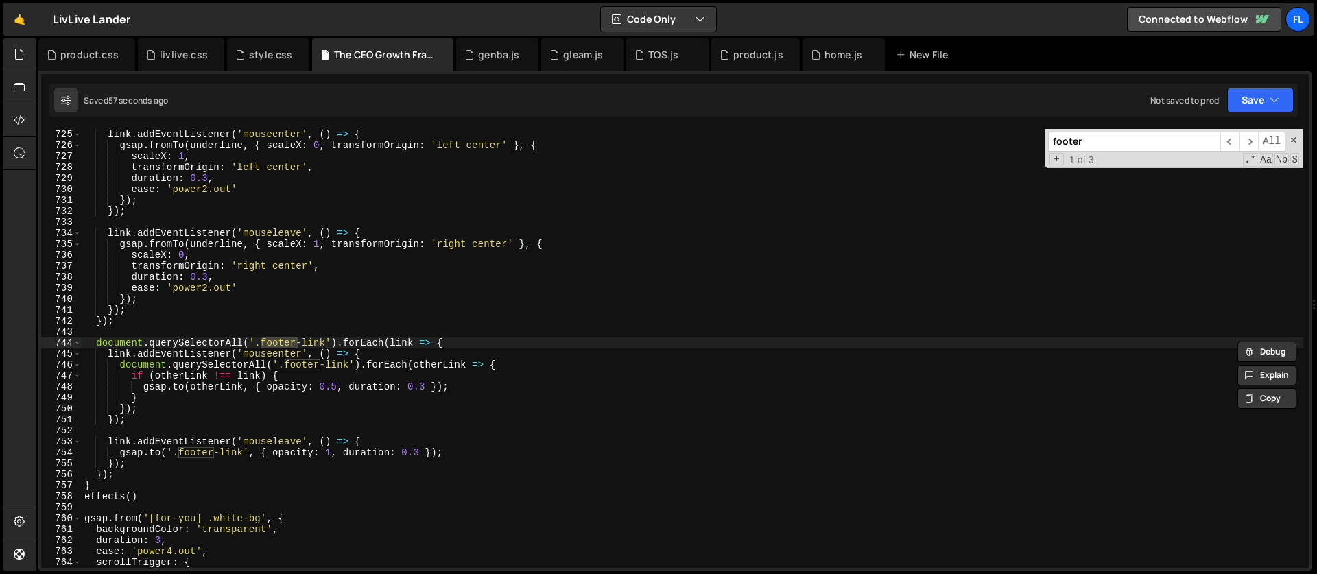
scroll to position [8007, 0]
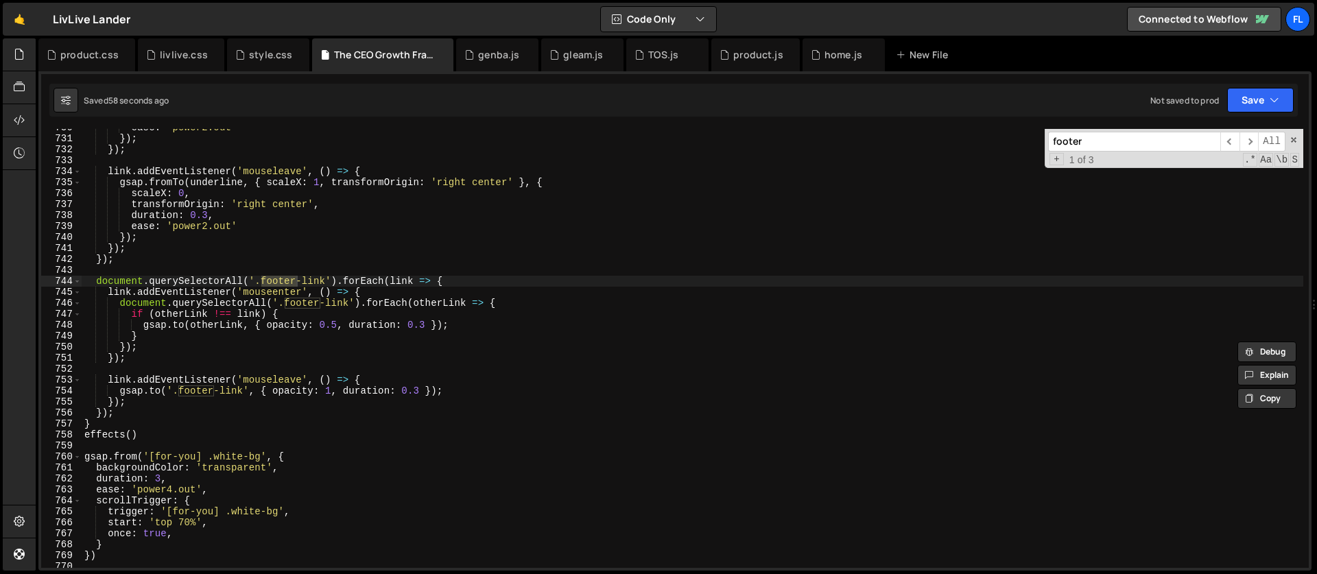
type input "footer"
click at [459, 278] on div "ease : 'power2.out' }) ; }) ; link . addEventListener ( 'mouseleave' , ( ) => {…" at bounding box center [693, 352] width 1222 height 461
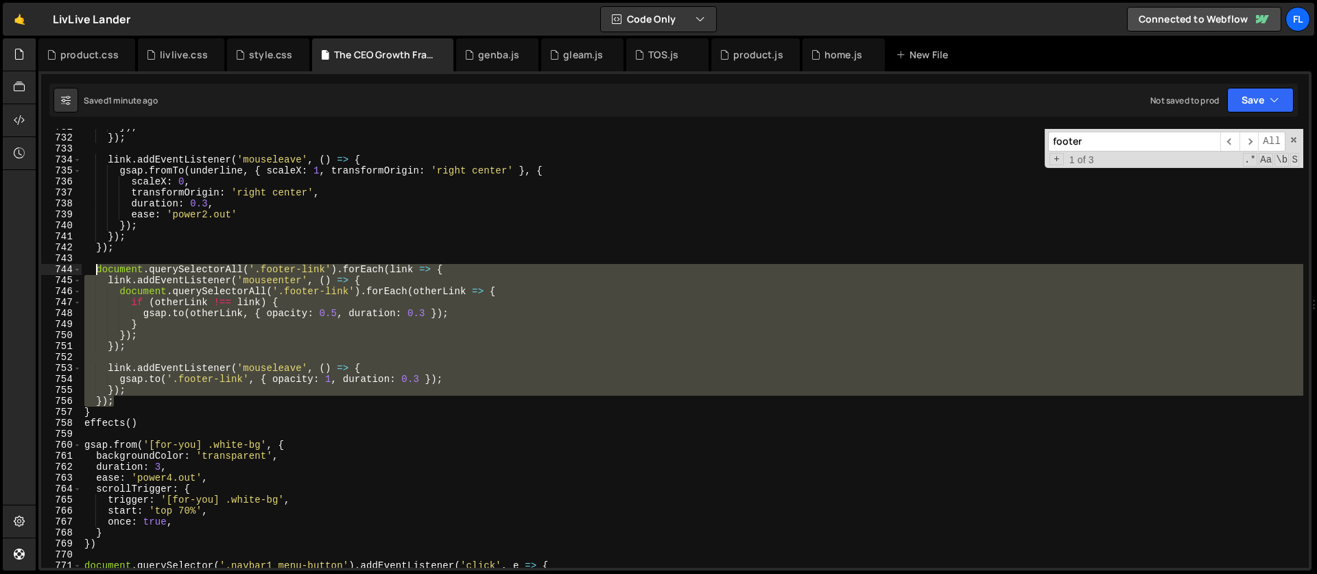
drag, startPoint x: 123, startPoint y: 403, endPoint x: 96, endPoint y: 272, distance: 133.0
click at [96, 272] on div "}) ; }) ; link . addEventListener ( 'mouseleave' , ( ) => { gsap . fromTo ( und…" at bounding box center [693, 351] width 1222 height 461
type textarea "document.querySelectorAll('.footer-link').forEach(link => { link.addEventListen…"
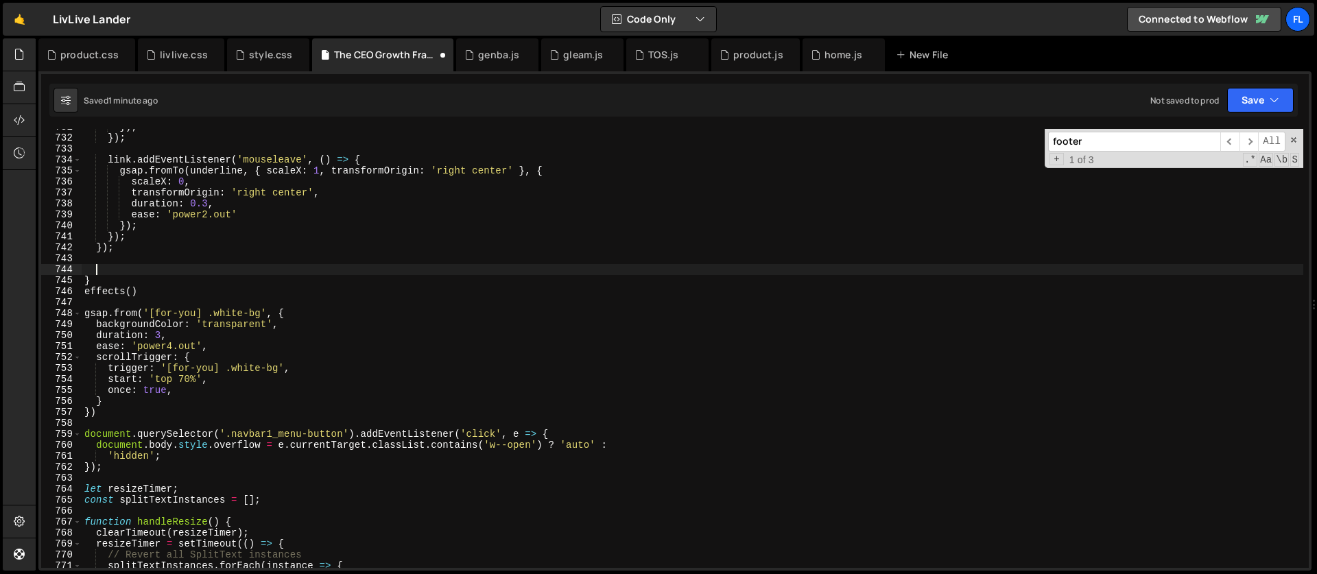
scroll to position [0, 0]
